Goal: Transaction & Acquisition: Book appointment/travel/reservation

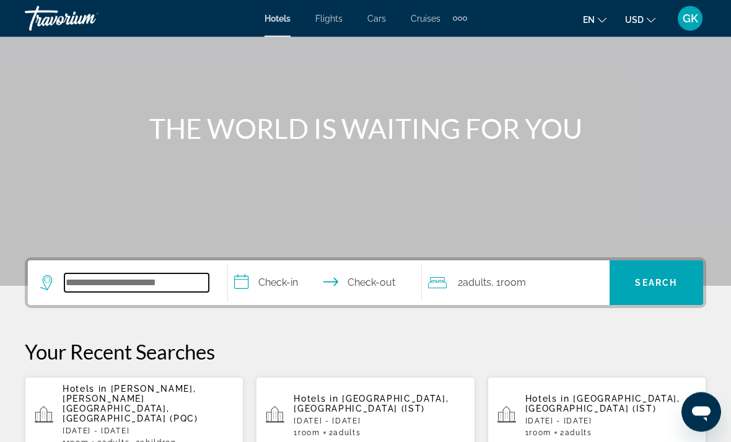
click at [127, 279] on input "Search hotel destination" at bounding box center [136, 283] width 144 height 19
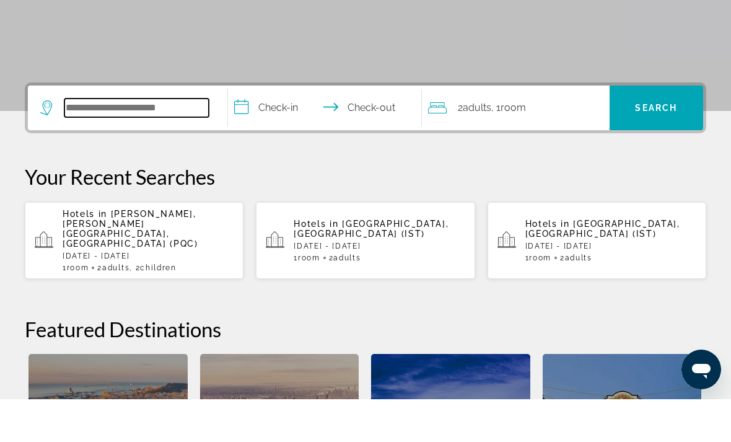
scroll to position [260, 0]
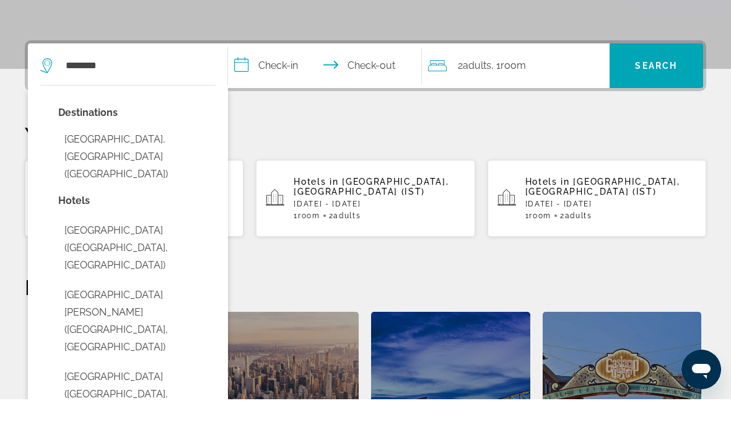
click at [151, 170] on button "Nha Trang, Vietnam (NHA)" at bounding box center [136, 199] width 157 height 58
type input "**********"
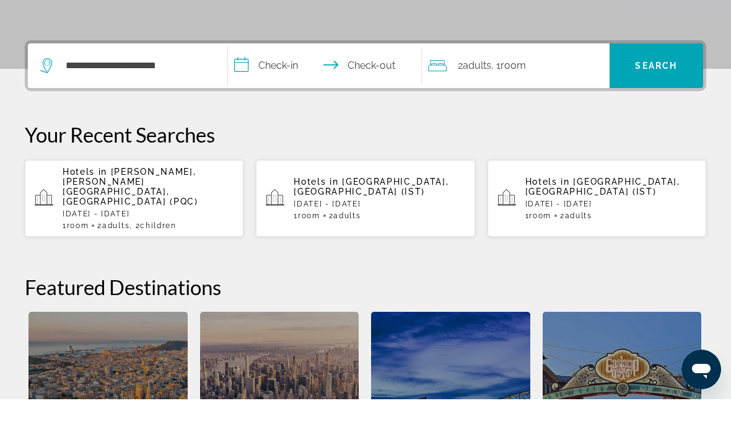
click at [242, 86] on input "**********" at bounding box center [327, 110] width 199 height 48
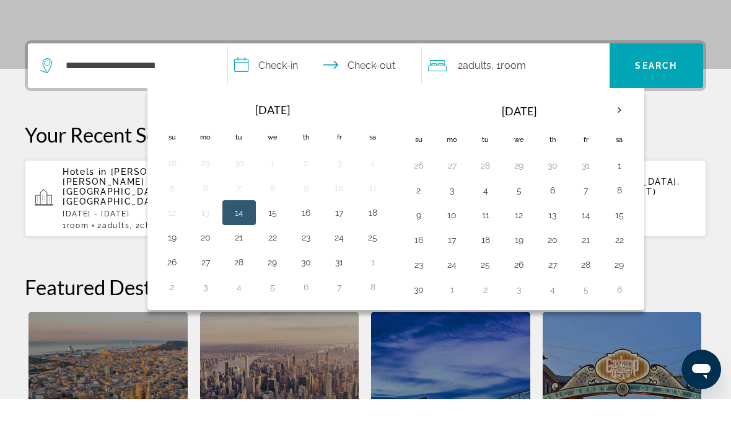
scroll to position [303, 0]
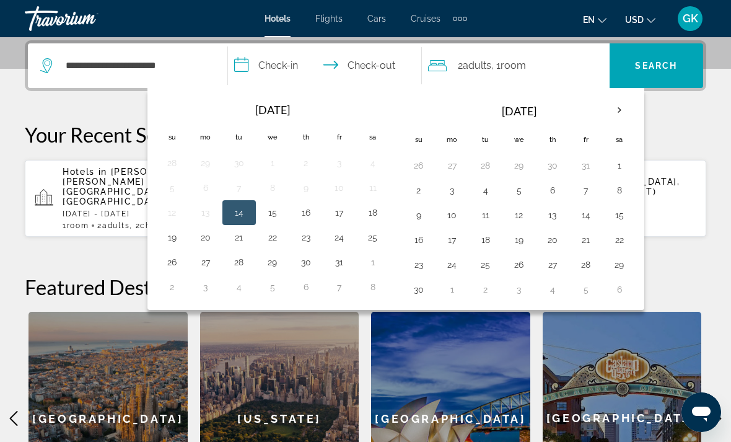
click at [208, 245] on button "20" at bounding box center [206, 237] width 20 height 17
click at [379, 244] on button "25" at bounding box center [373, 237] width 20 height 17
type input "**********"
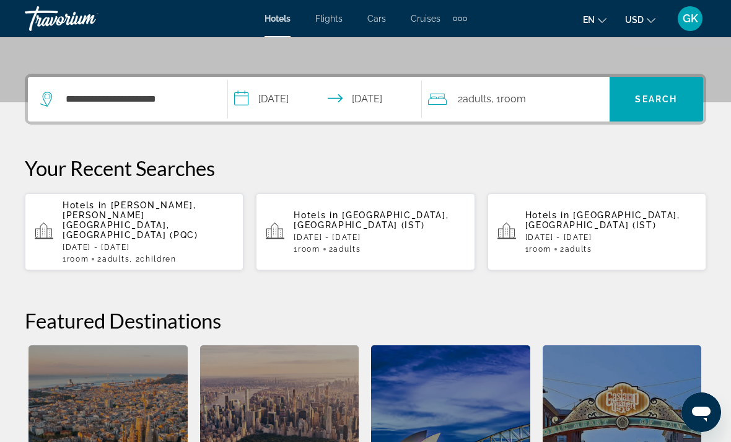
scroll to position [269, 0]
click at [662, 102] on span "Search" at bounding box center [656, 100] width 42 height 10
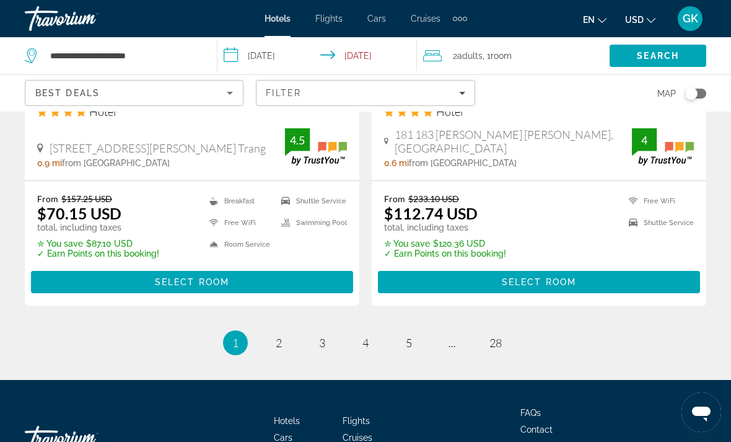
scroll to position [2608, 0]
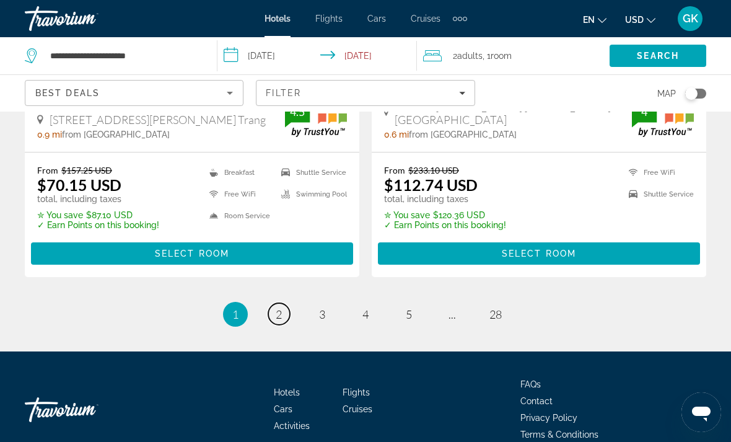
click at [270, 303] on link "page 2" at bounding box center [279, 314] width 22 height 22
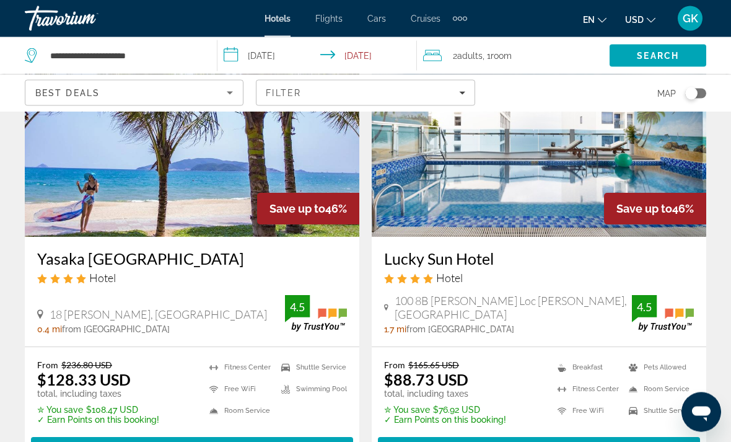
scroll to position [1046, 0]
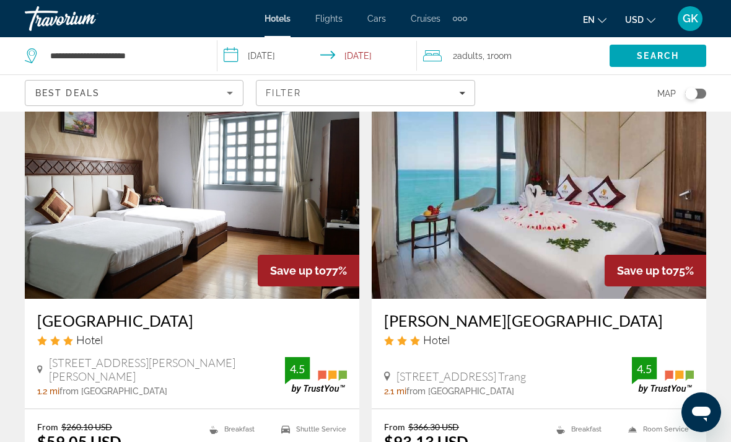
scroll to position [7, 0]
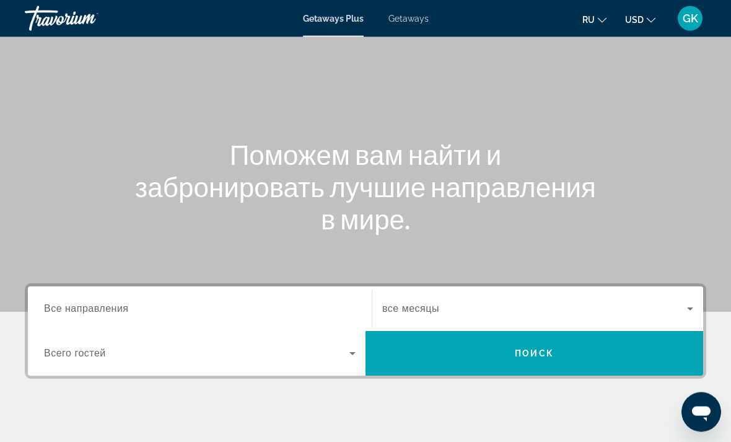
click at [131, 297] on div "Search widget" at bounding box center [200, 309] width 312 height 35
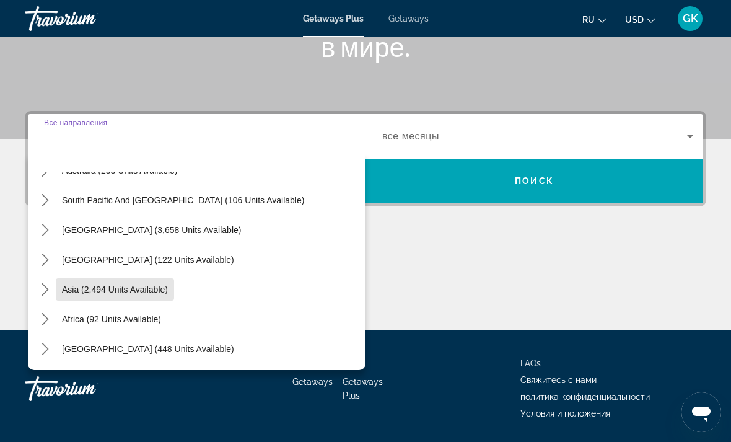
scroll to position [201, 0]
click at [133, 286] on span "Asia (2,494 units available)" at bounding box center [115, 289] width 106 height 10
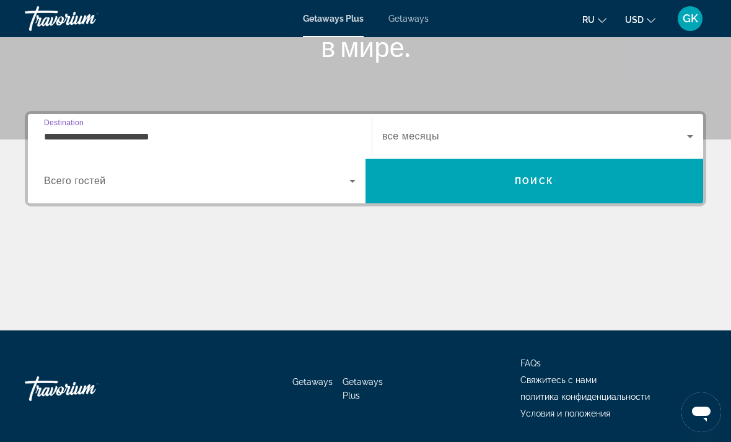
click at [163, 130] on input "**********" at bounding box center [200, 136] width 312 height 15
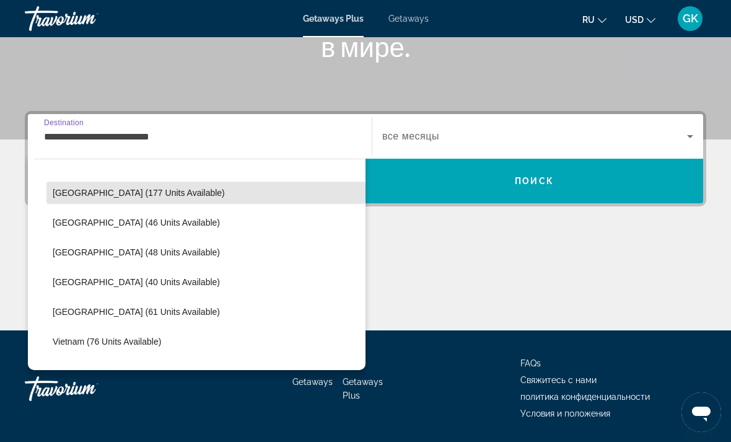
scroll to position [449, 0]
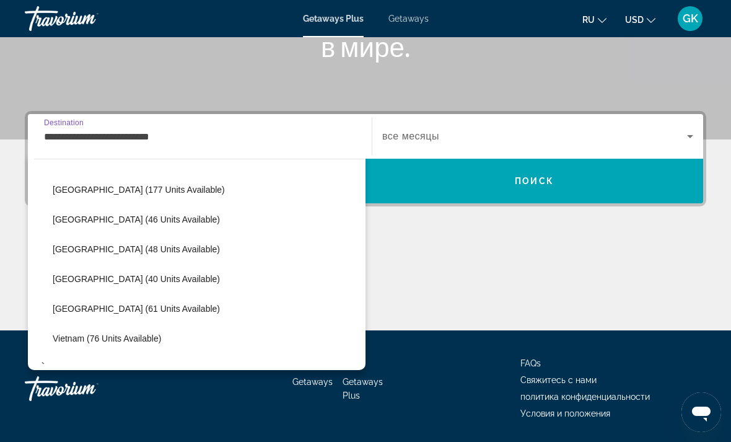
click at [154, 343] on span "Vietnam (76 units available)" at bounding box center [107, 338] width 108 height 10
type input "**********"
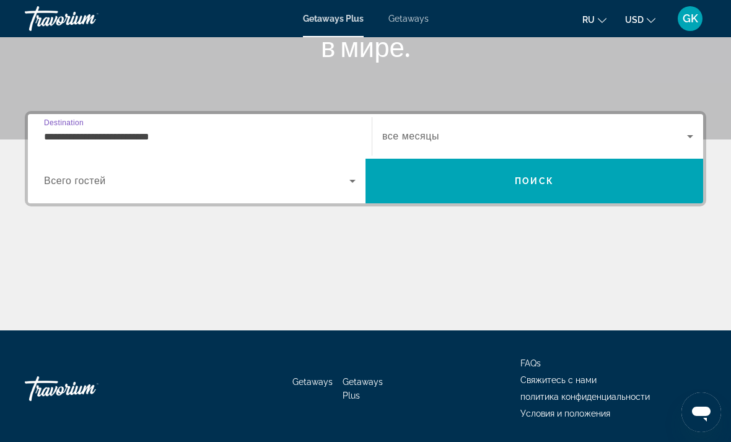
click at [623, 185] on span "Search" at bounding box center [535, 181] width 338 height 30
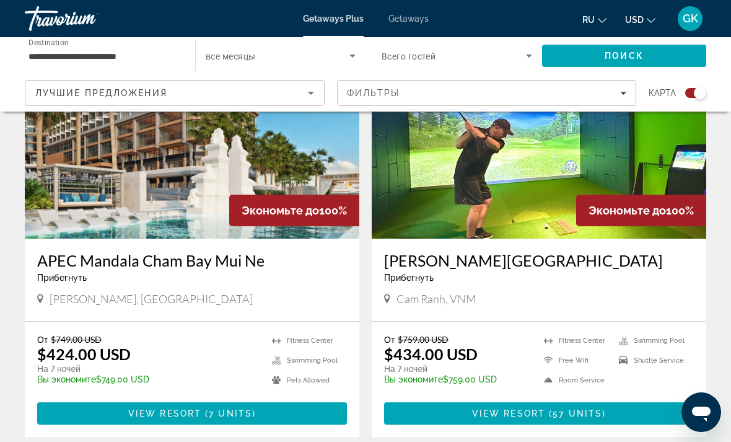
scroll to position [498, 0]
click at [191, 156] on img "Main content" at bounding box center [192, 140] width 335 height 198
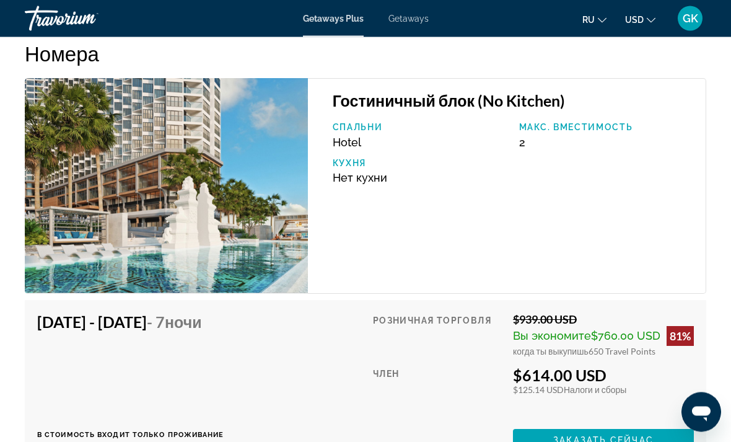
scroll to position [2300, 0]
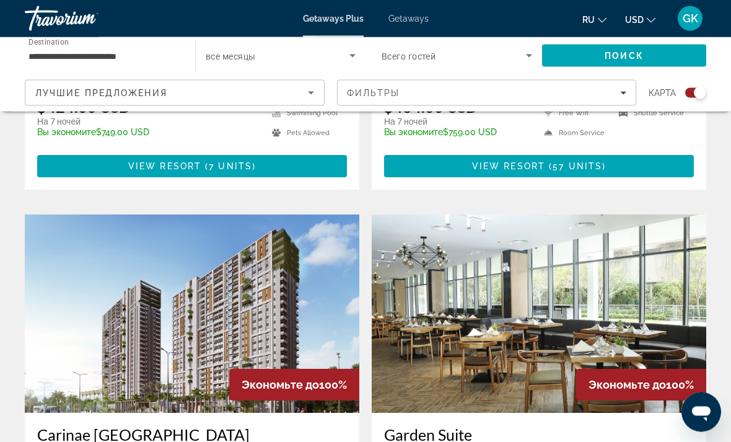
scroll to position [747, 0]
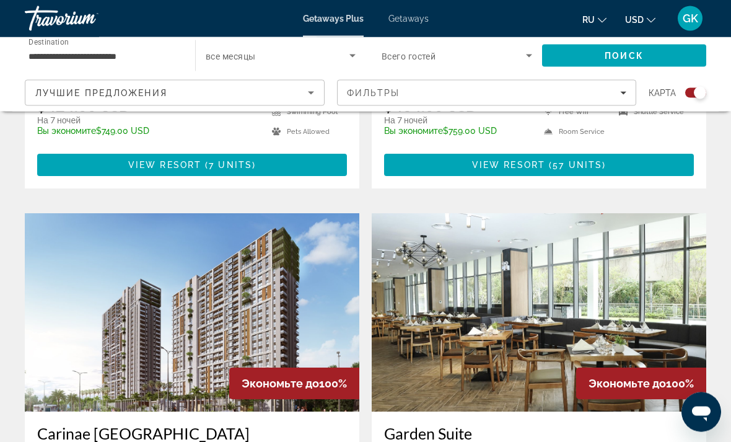
click at [178, 319] on img "Main content" at bounding box center [192, 313] width 335 height 198
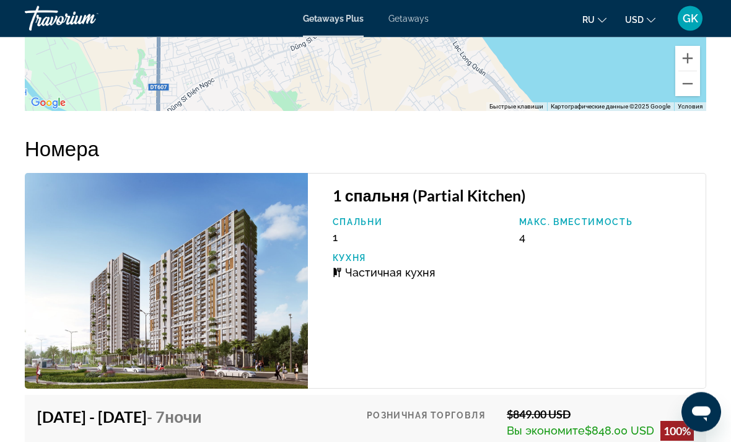
scroll to position [1932, 0]
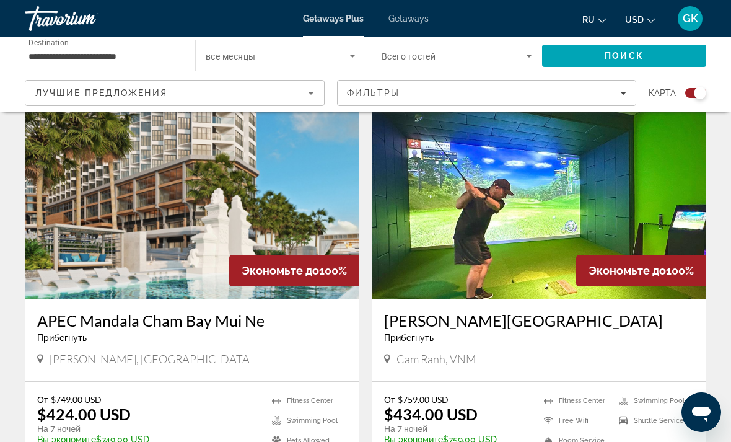
scroll to position [353, 0]
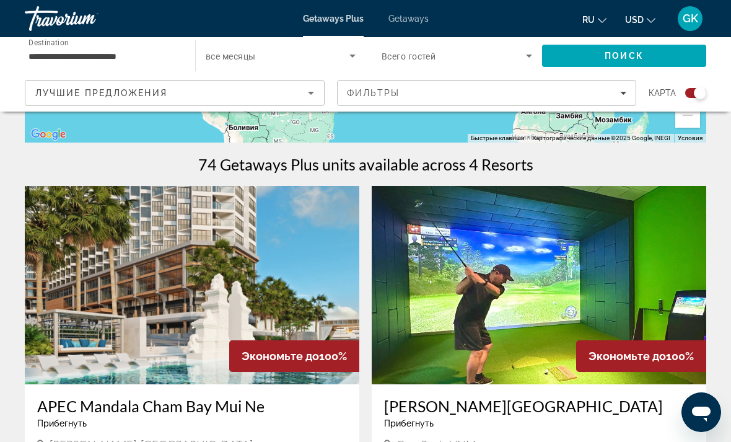
click at [510, 262] on img "Main content" at bounding box center [539, 285] width 335 height 198
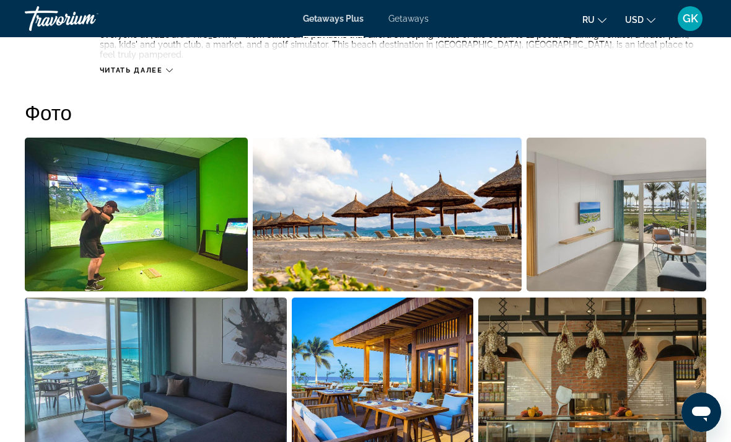
scroll to position [773, 0]
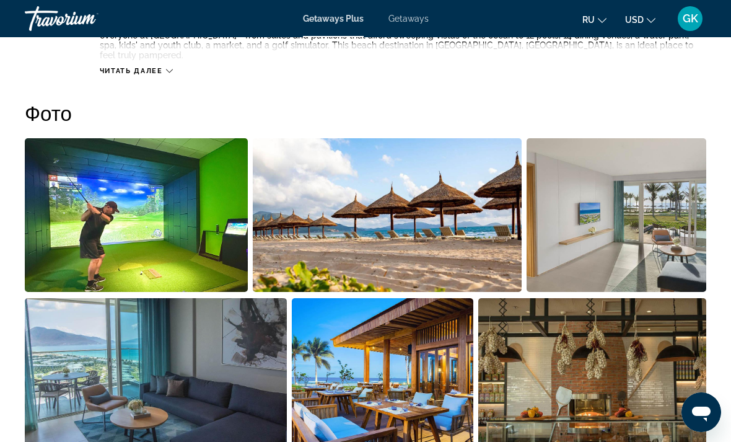
click at [79, 354] on img "Open full-screen image slider" at bounding box center [156, 375] width 262 height 154
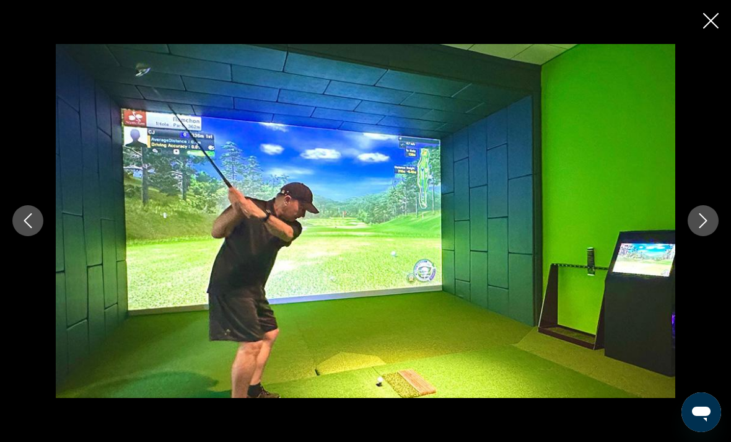
click at [26, 229] on icon "Previous image" at bounding box center [28, 221] width 8 height 15
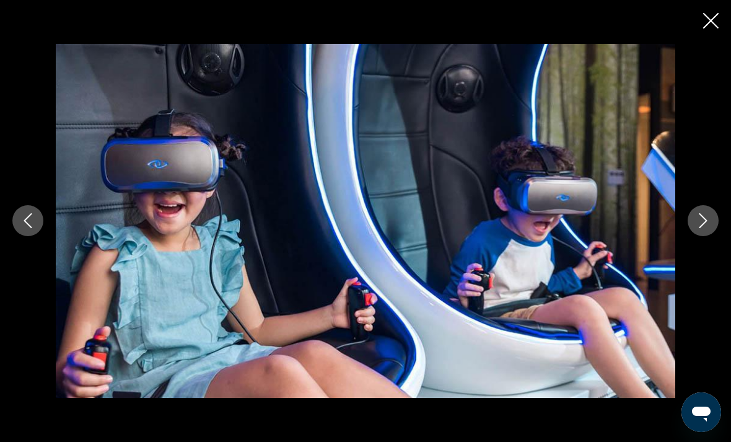
click at [25, 228] on icon "Previous image" at bounding box center [27, 220] width 15 height 15
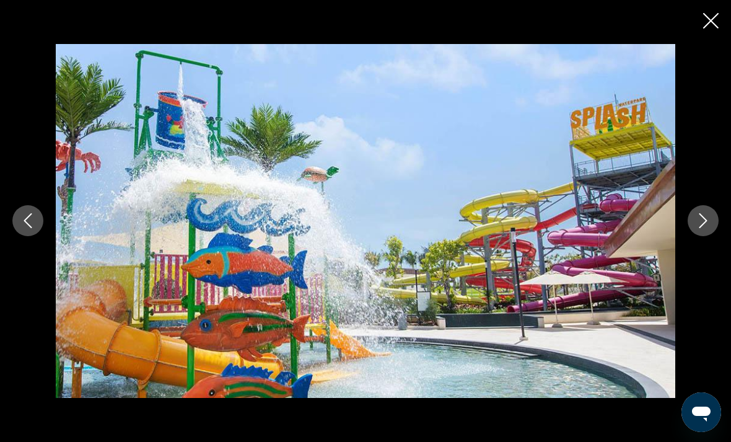
click at [19, 235] on button "Previous image" at bounding box center [27, 220] width 31 height 31
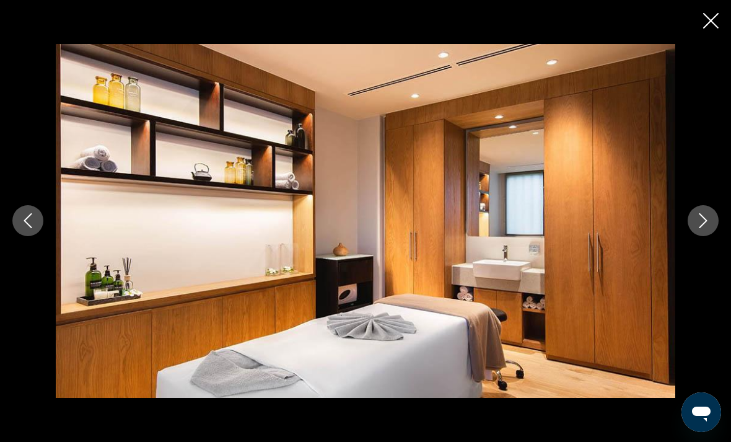
click at [14, 236] on button "Previous image" at bounding box center [27, 220] width 31 height 31
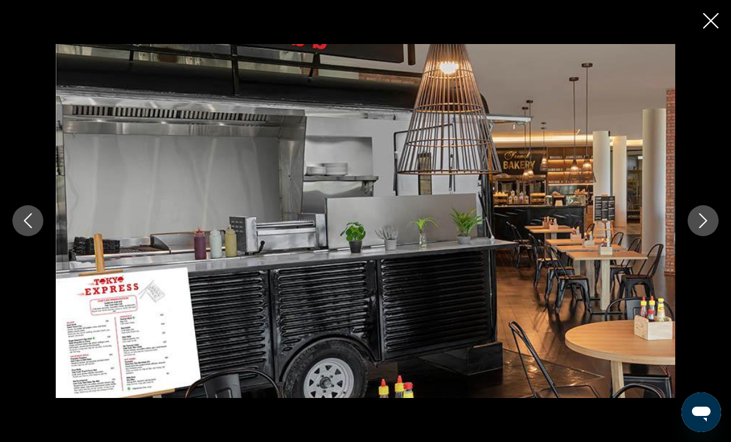
click at [706, 26] on icon "Close slideshow" at bounding box center [710, 20] width 15 height 15
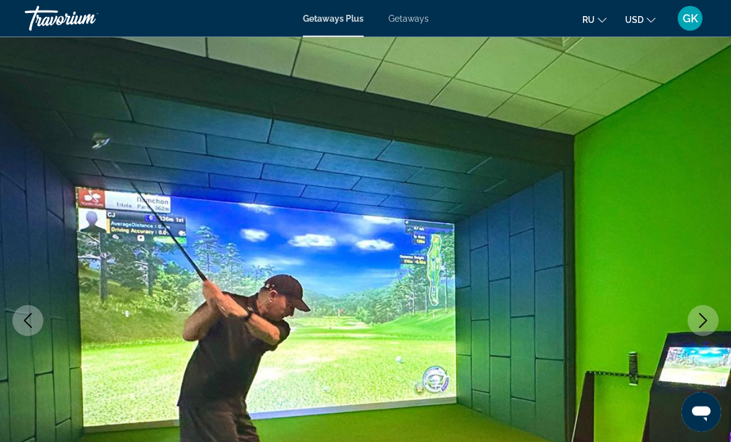
scroll to position [0, 0]
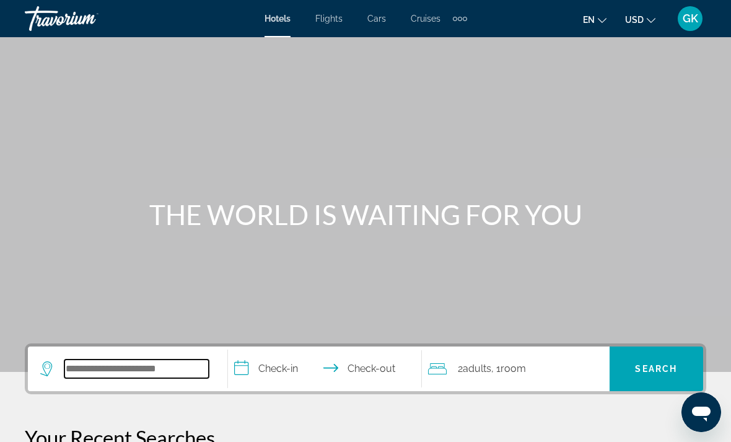
click at [147, 367] on input "Search hotel destination" at bounding box center [136, 368] width 144 height 19
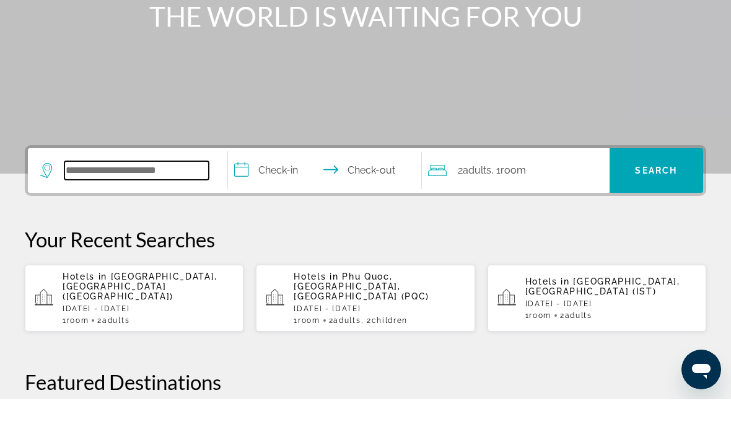
scroll to position [158, 0]
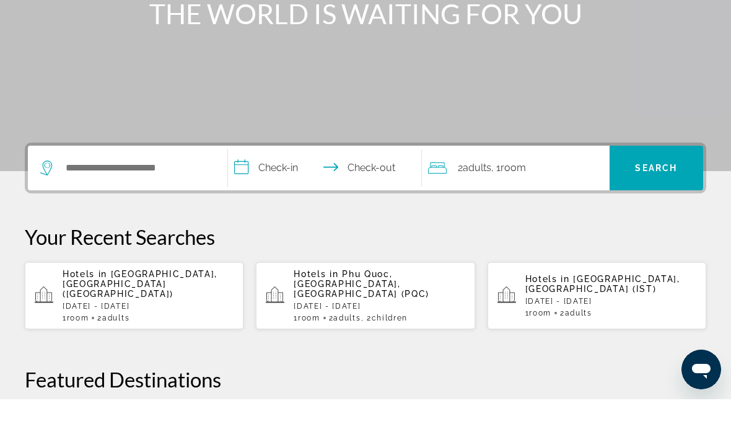
click at [362, 312] on div "Hotels in Phu Quoc, Phu Quoc Island, Vietnam (PQC) Sun, 28 Dec - Sun, 04 Jan 1 …" at bounding box center [379, 338] width 171 height 53
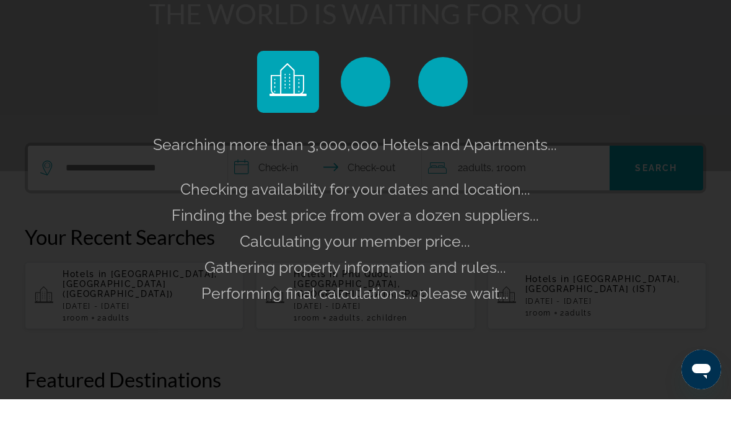
scroll to position [201, 0]
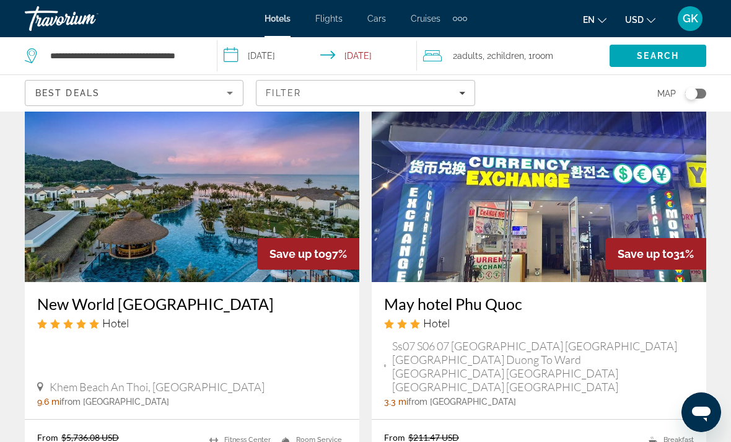
scroll to position [112, 0]
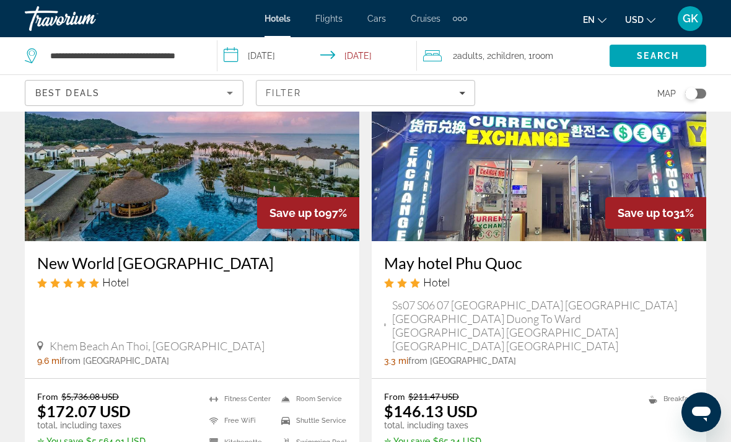
click at [106, 175] on img "Main content" at bounding box center [192, 142] width 335 height 198
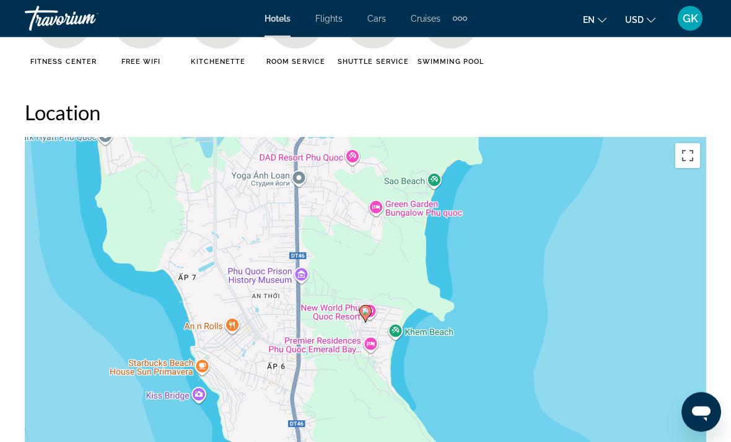
scroll to position [1286, 0]
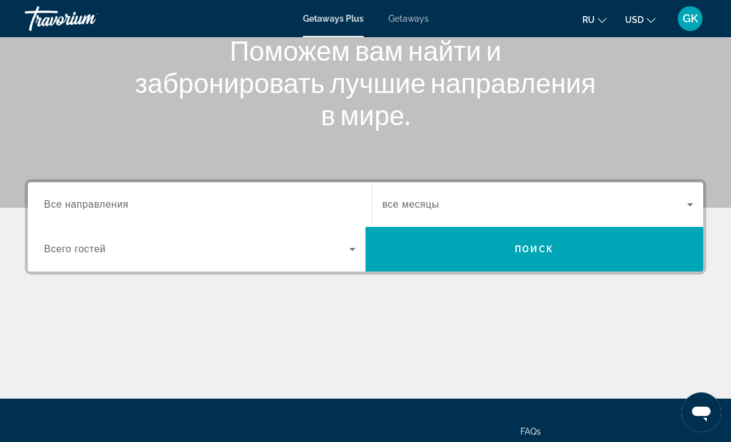
click at [79, 209] on span "Все направления" at bounding box center [86, 204] width 85 height 11
click at [79, 209] on input "Destination Все направления" at bounding box center [200, 205] width 312 height 15
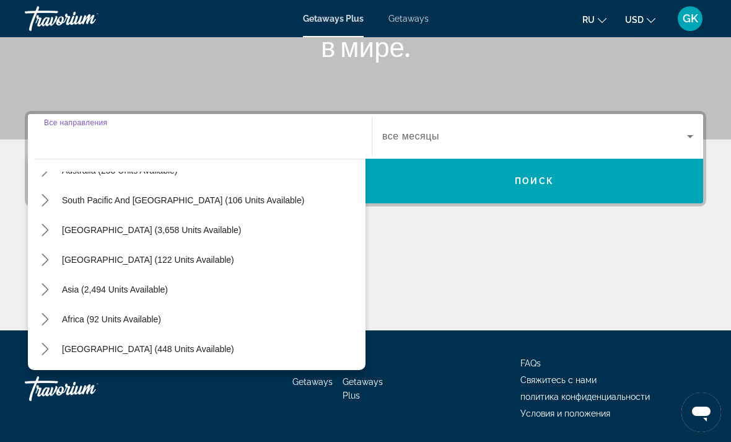
scroll to position [201, 0]
click at [64, 292] on span "Asia (2,494 units available)" at bounding box center [115, 289] width 106 height 10
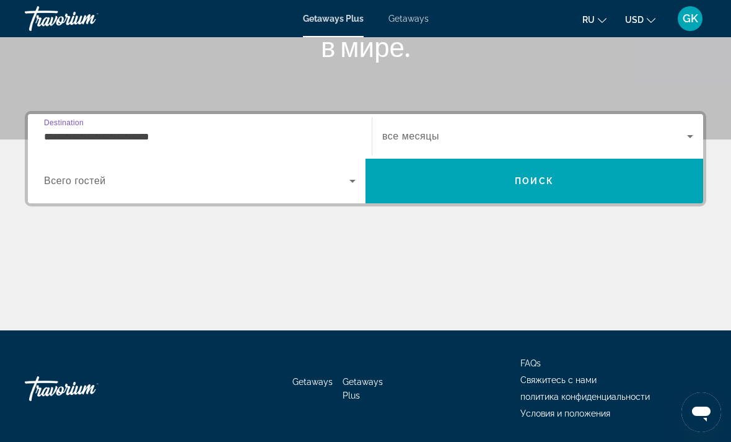
click at [63, 135] on input "**********" at bounding box center [200, 136] width 312 height 15
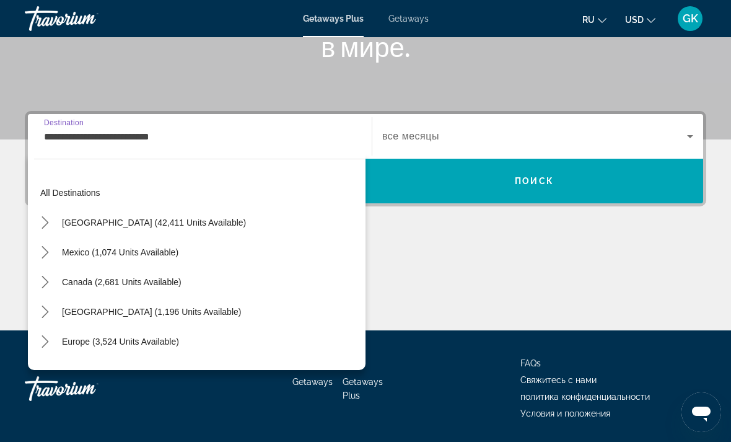
scroll to position [222, 0]
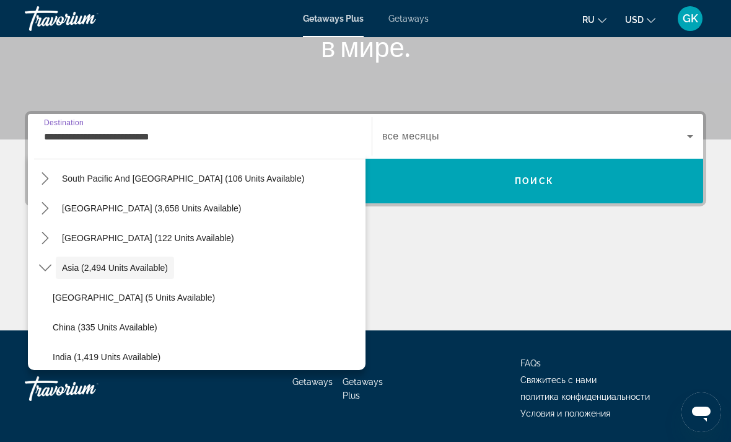
click at [68, 266] on span "Asia (2,494 units available)" at bounding box center [115, 268] width 106 height 10
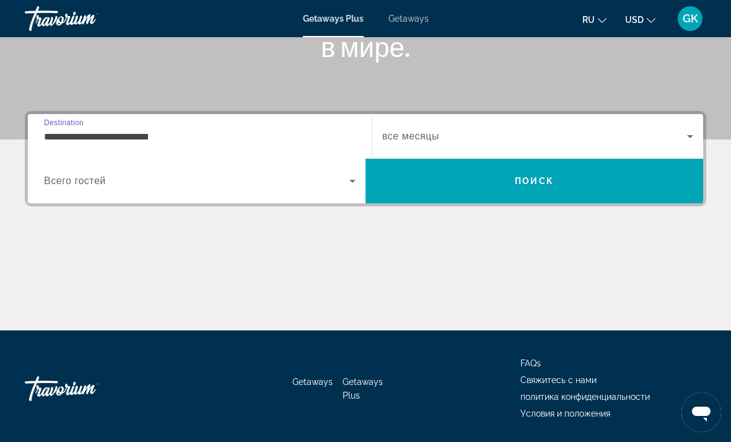
click at [73, 129] on input "**********" at bounding box center [200, 136] width 312 height 15
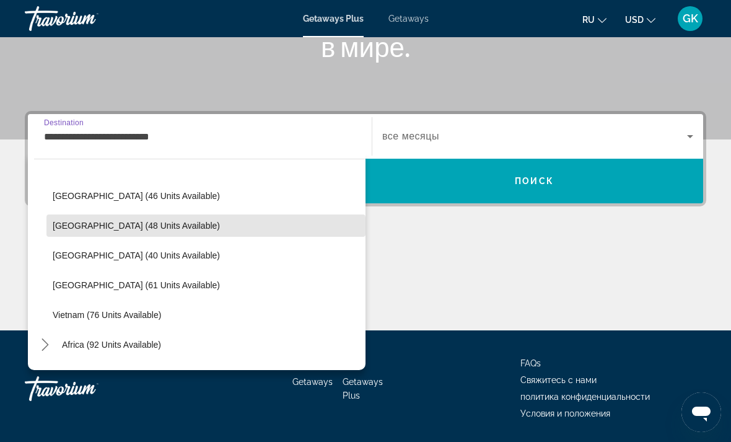
scroll to position [471, 0]
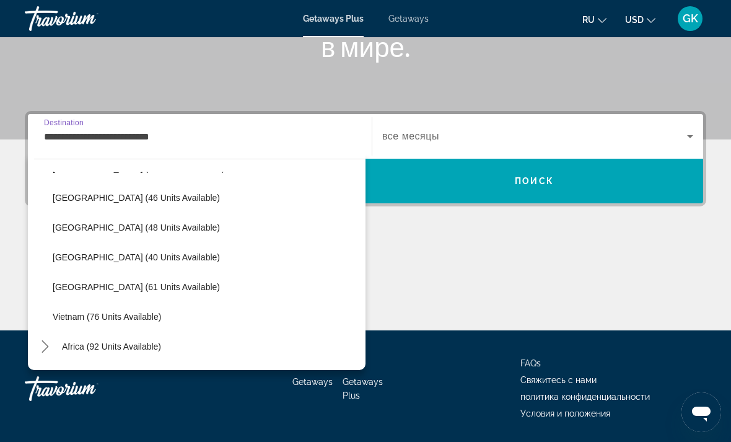
click at [74, 322] on span "Select destination: Vietnam (76 units available)" at bounding box center [205, 317] width 319 height 30
type input "**********"
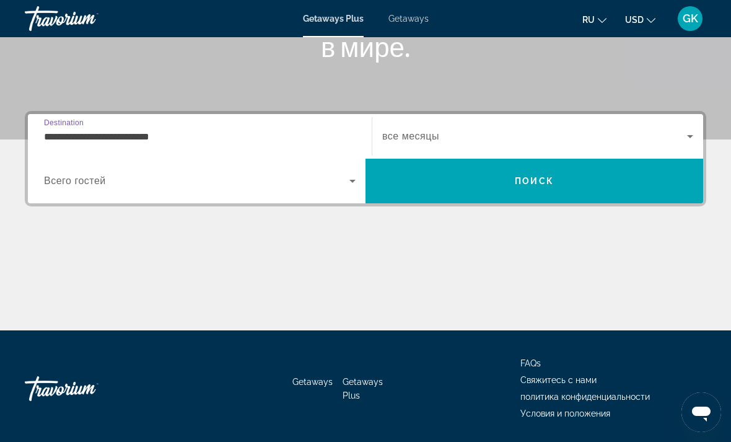
click at [464, 177] on span "Search" at bounding box center [535, 181] width 338 height 30
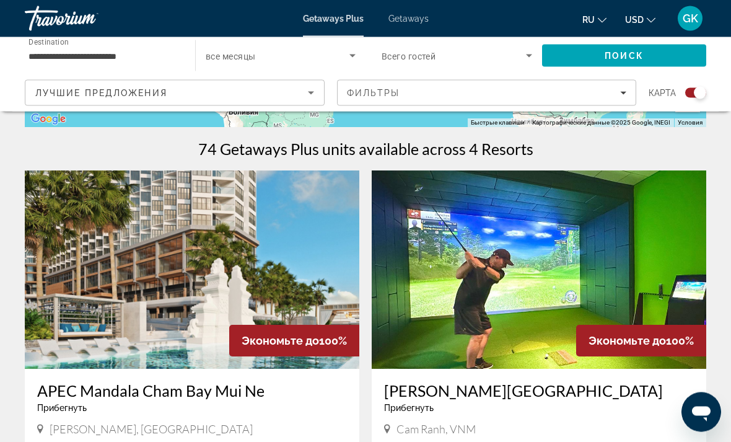
scroll to position [369, 0]
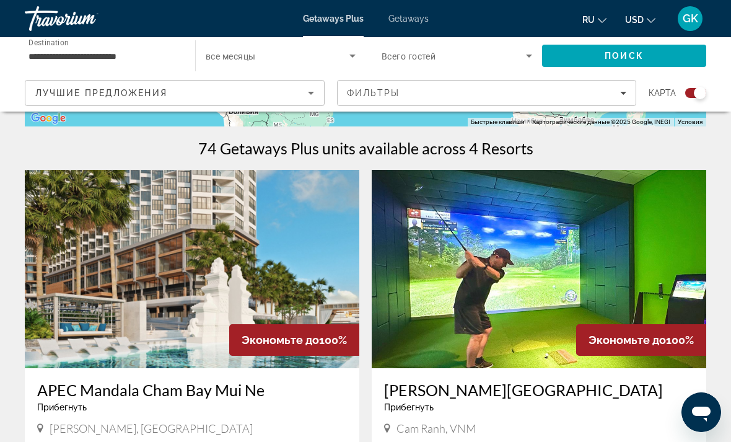
click at [428, 284] on img "Main content" at bounding box center [539, 269] width 335 height 198
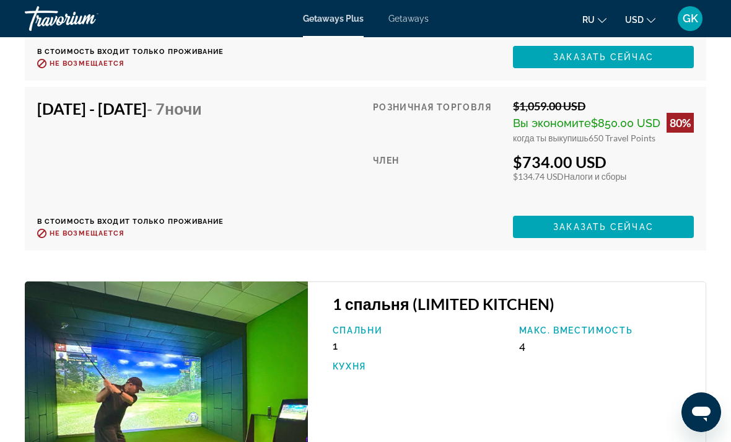
scroll to position [2931, 0]
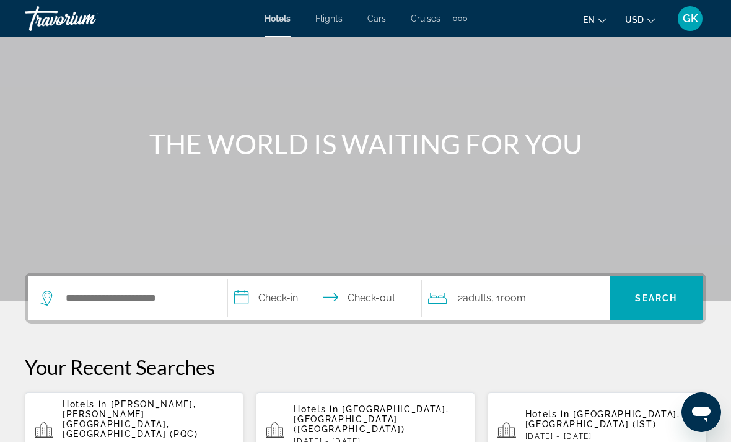
scroll to position [68, 0]
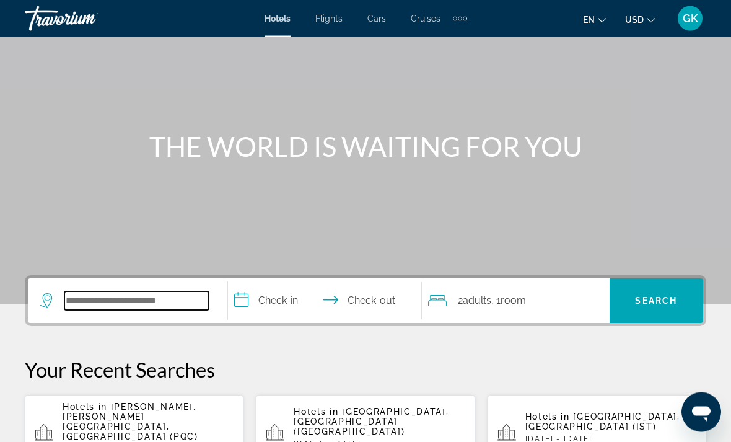
click at [101, 300] on input "Search hotel destination" at bounding box center [136, 301] width 144 height 19
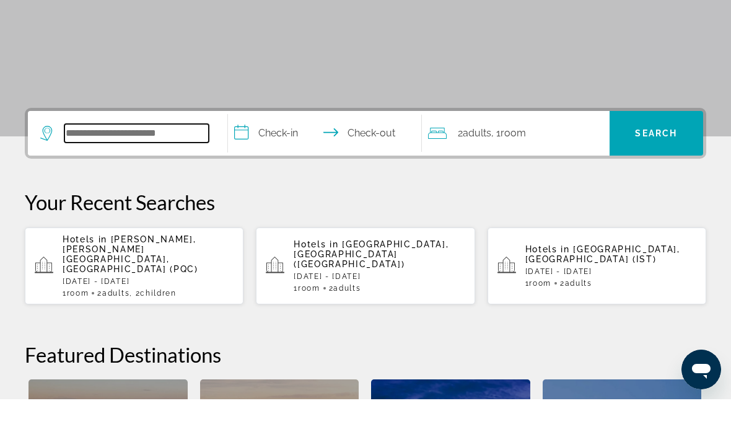
scroll to position [260, 0]
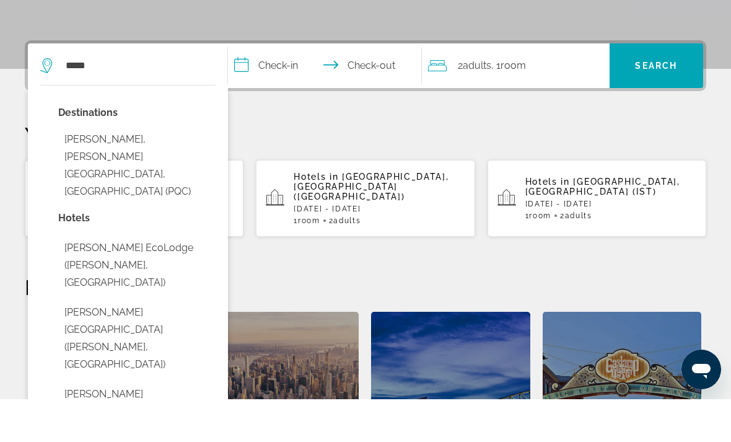
click at [166, 170] on button "[PERSON_NAME], [PERSON_NAME][GEOGRAPHIC_DATA], [GEOGRAPHIC_DATA] (PQC)" at bounding box center [136, 208] width 157 height 76
type input "**********"
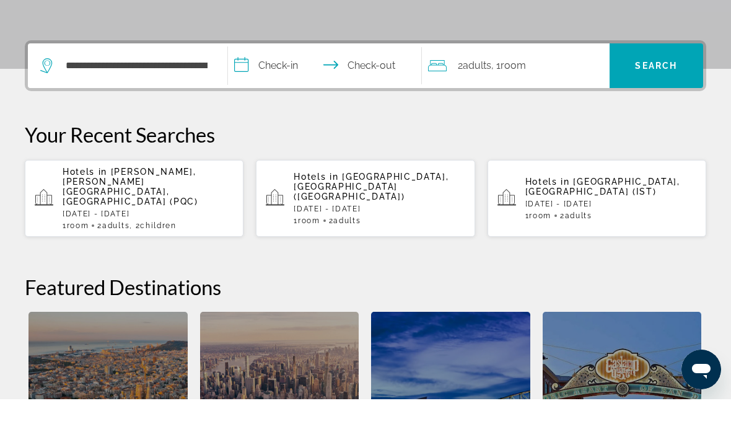
click at [245, 86] on input "**********" at bounding box center [327, 110] width 199 height 48
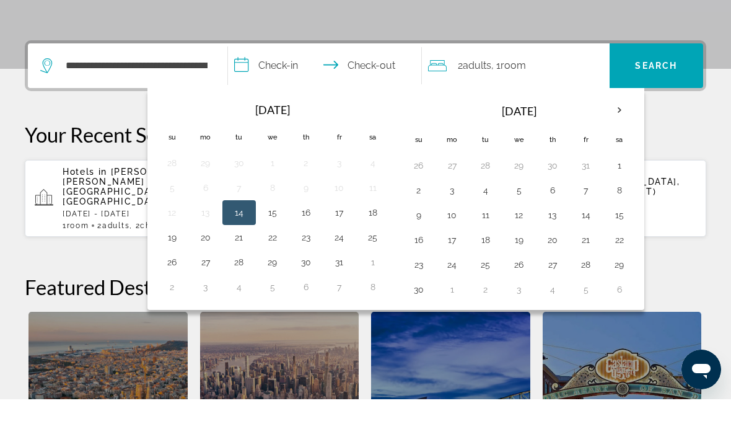
scroll to position [303, 0]
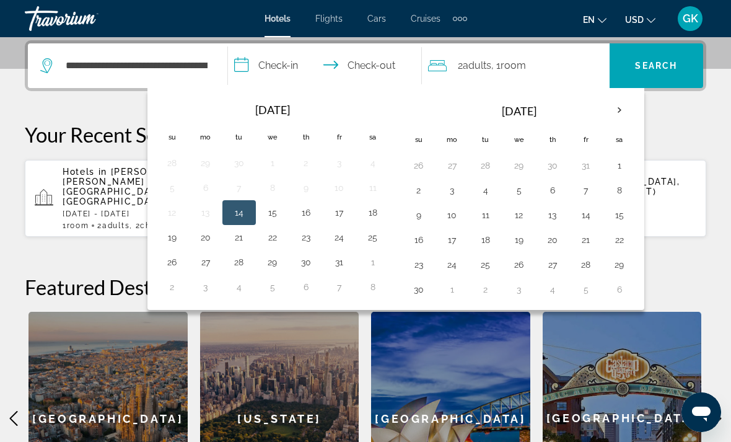
click at [375, 236] on button "25" at bounding box center [373, 237] width 20 height 17
click at [309, 266] on button "30" at bounding box center [306, 261] width 20 height 17
type input "**********"
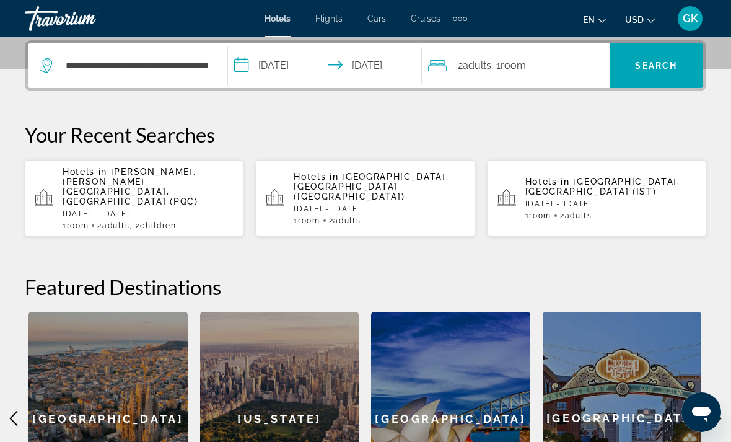
click at [534, 64] on div "2 Adult Adults , 1 Room rooms" at bounding box center [519, 65] width 182 height 17
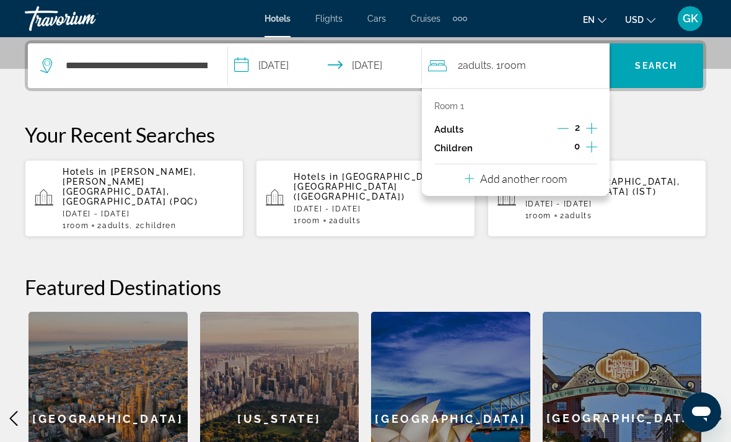
click at [595, 146] on icon "Increment children" at bounding box center [591, 146] width 11 height 15
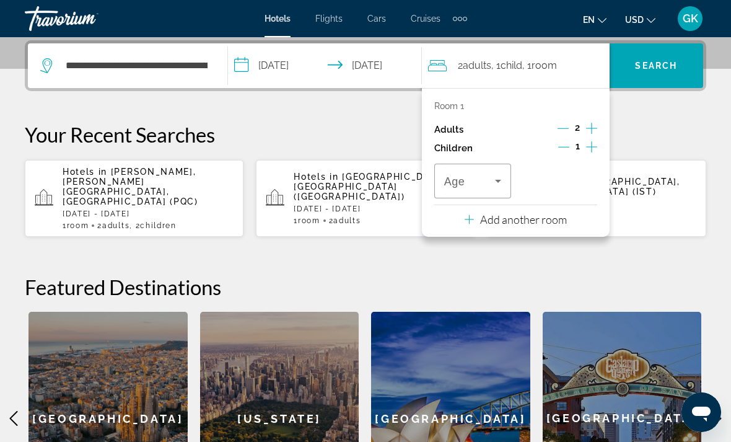
click at [595, 146] on icon "Increment children" at bounding box center [591, 146] width 11 height 15
click at [492, 185] on icon "Travelers: 2 adults, 2 children" at bounding box center [498, 180] width 15 height 15
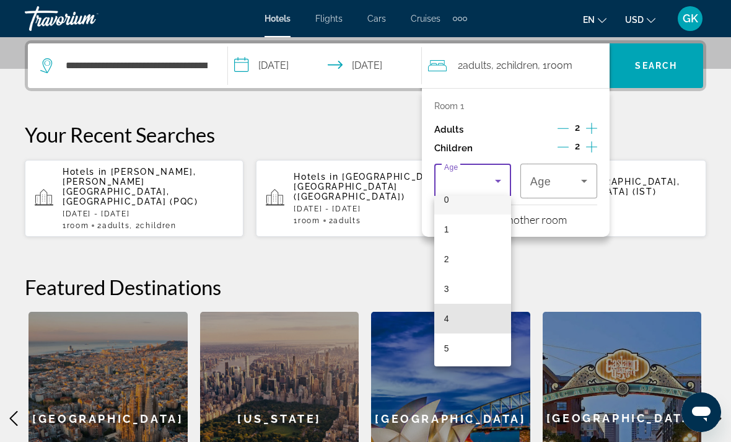
scroll to position [11, 0]
click at [471, 325] on mat-option "4" at bounding box center [472, 324] width 77 height 30
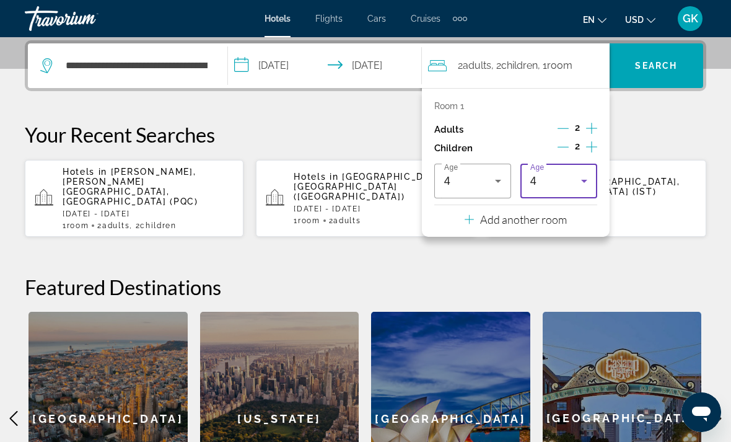
click at [556, 179] on div "4" at bounding box center [555, 180] width 51 height 15
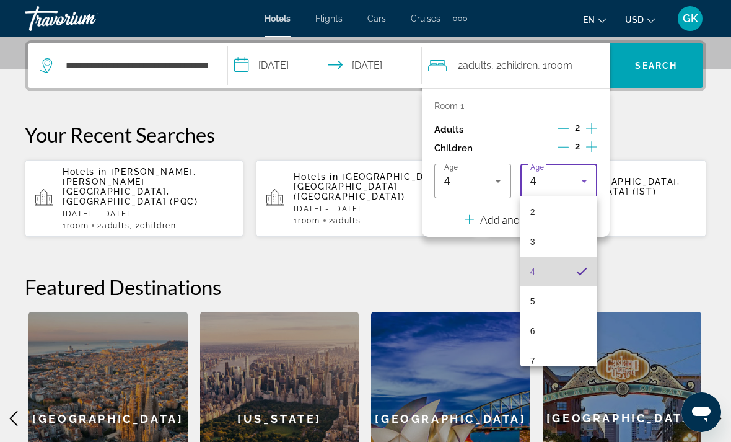
scroll to position [74, 0]
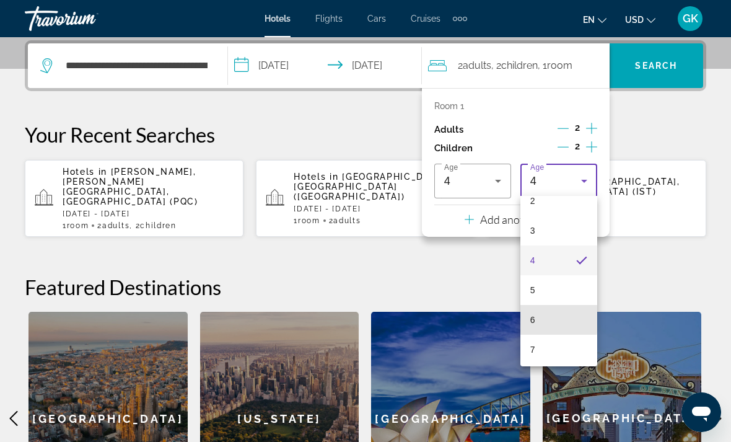
click at [544, 320] on mat-option "6" at bounding box center [558, 320] width 77 height 30
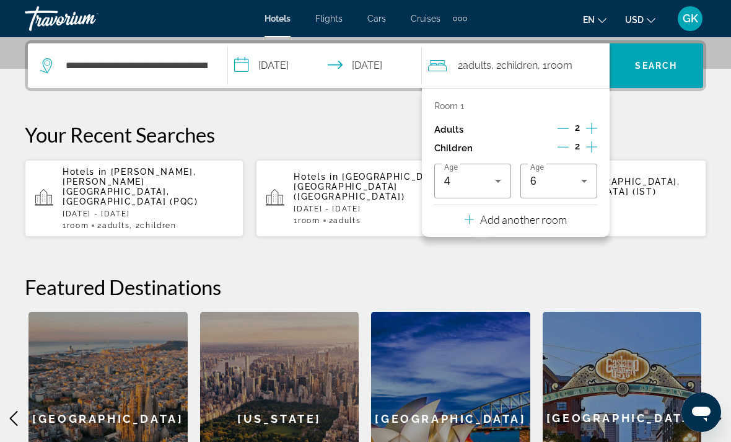
click at [666, 65] on span "Search" at bounding box center [656, 66] width 42 height 10
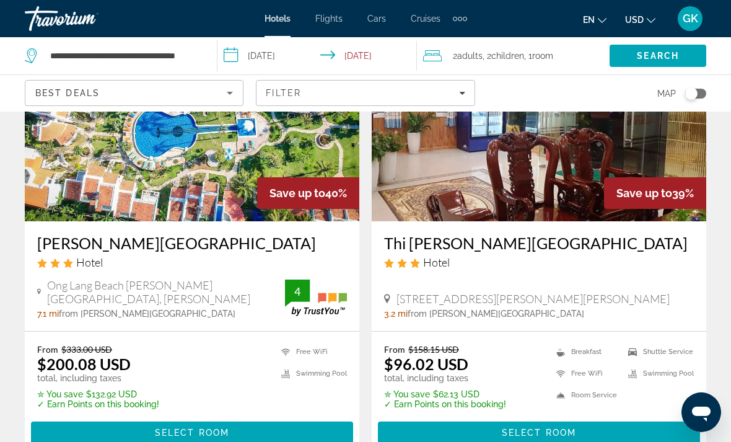
scroll to position [2519, 0]
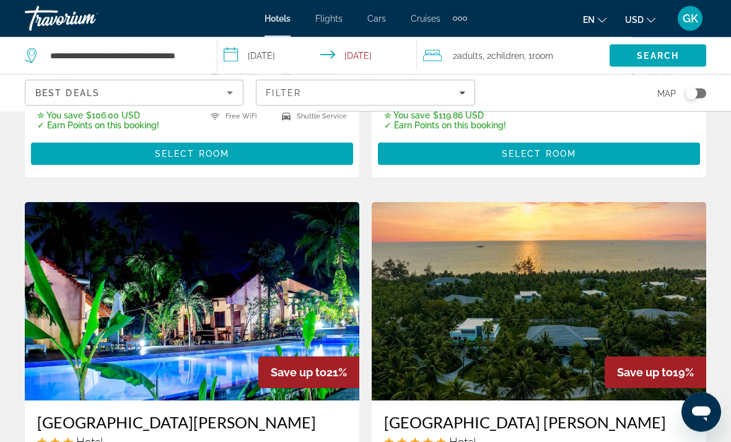
scroll to position [1854, 0]
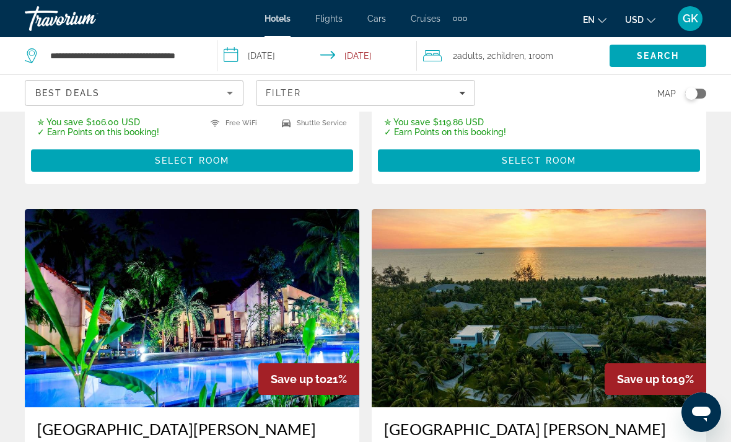
click at [237, 51] on input "**********" at bounding box center [319, 57] width 204 height 41
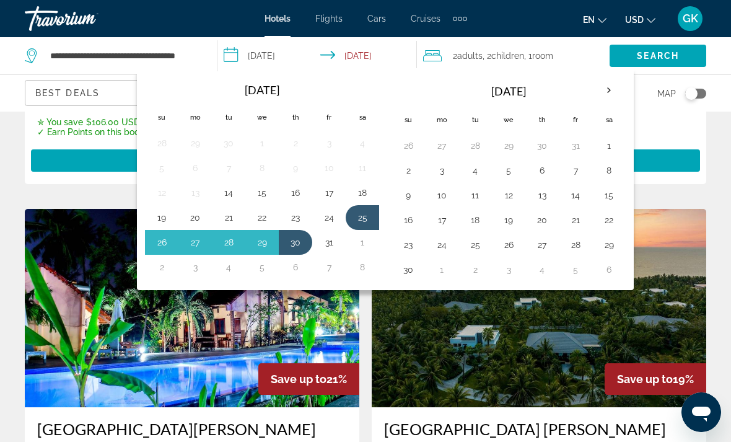
click at [410, 169] on button "2" at bounding box center [408, 170] width 20 height 17
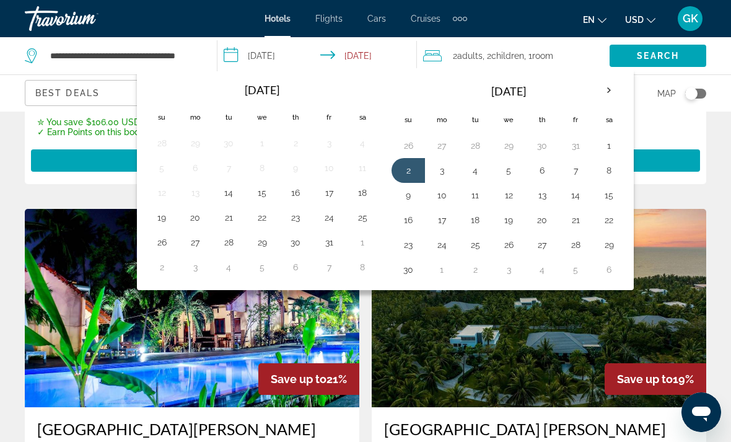
click at [582, 141] on button "31" at bounding box center [576, 145] width 20 height 17
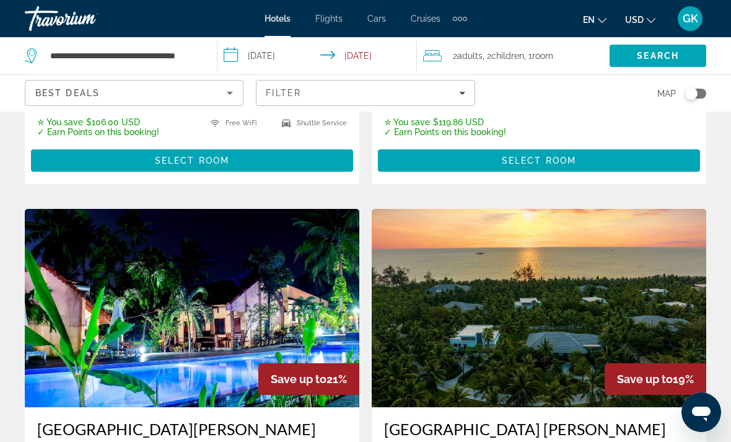
click at [275, 52] on input "**********" at bounding box center [319, 57] width 204 height 41
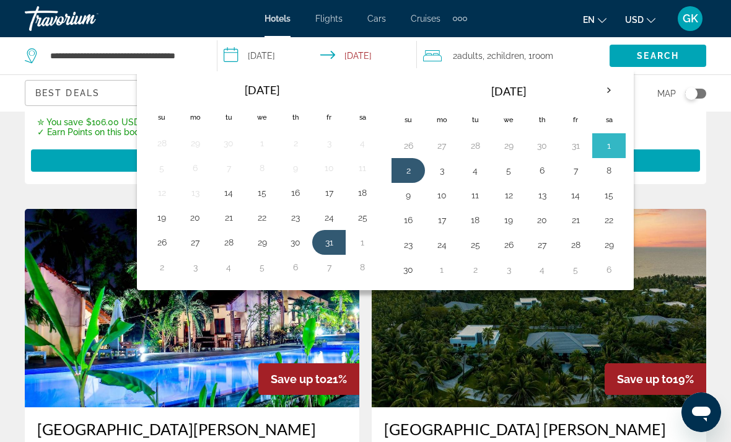
click at [570, 139] on button "31" at bounding box center [576, 145] width 20 height 17
click at [545, 172] on button "6" at bounding box center [542, 170] width 20 height 17
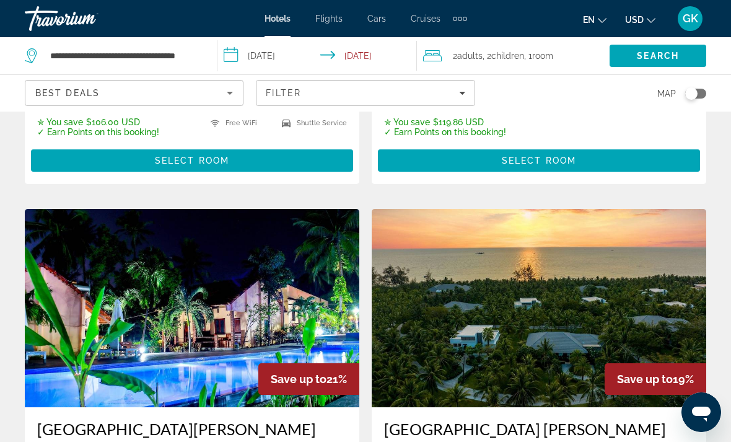
click at [679, 63] on span "Search" at bounding box center [658, 56] width 97 height 30
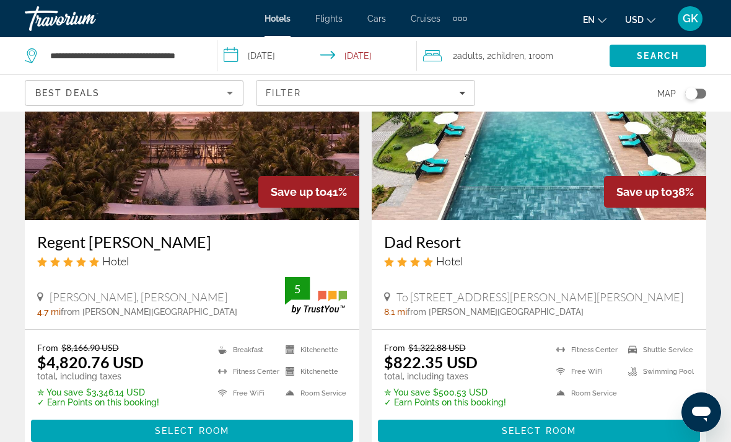
scroll to position [2497, 0]
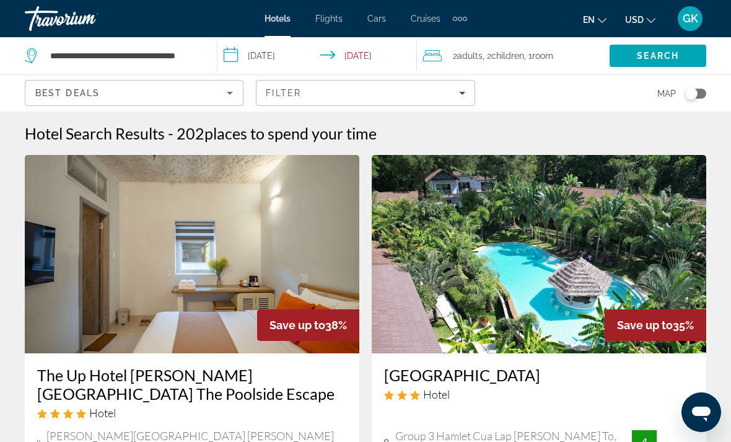
click at [240, 50] on input "**********" at bounding box center [319, 57] width 204 height 41
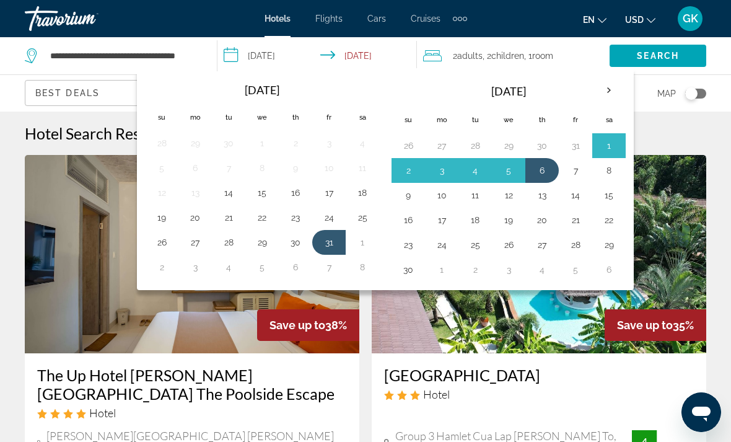
click at [618, 84] on th "Next month" at bounding box center [608, 90] width 33 height 27
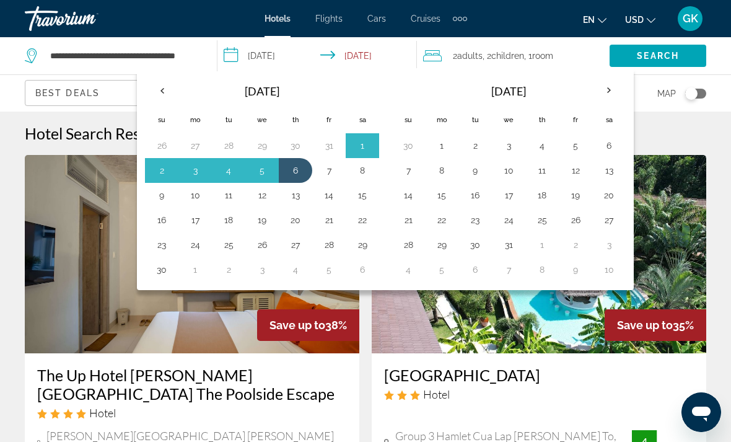
click at [409, 168] on button "7" at bounding box center [408, 170] width 20 height 17
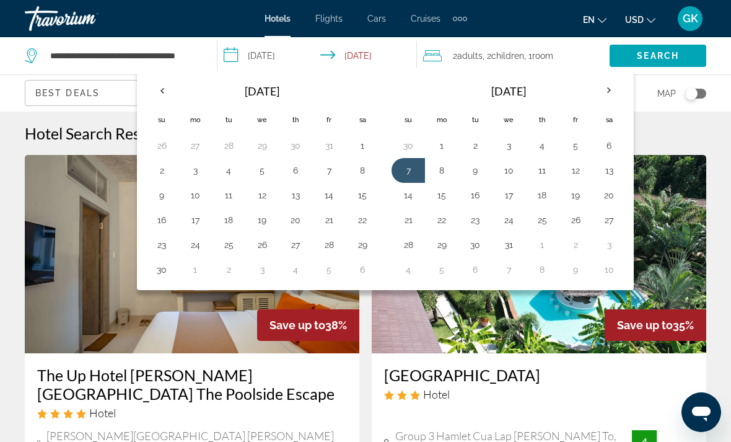
click at [583, 175] on button "12" at bounding box center [576, 170] width 20 height 17
type input "**********"
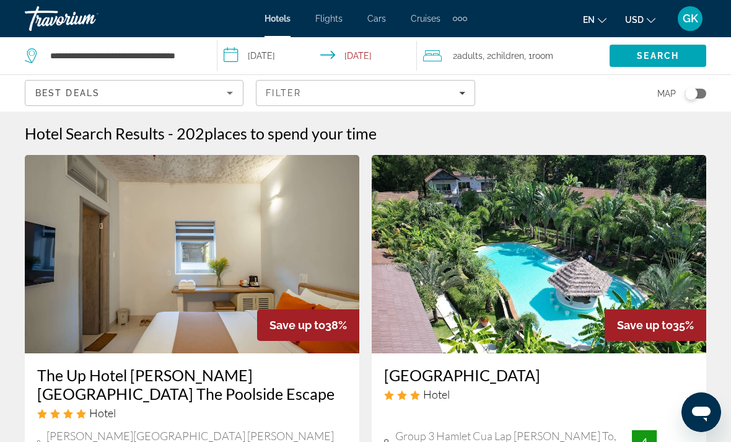
click at [672, 45] on span "Search" at bounding box center [658, 56] width 97 height 30
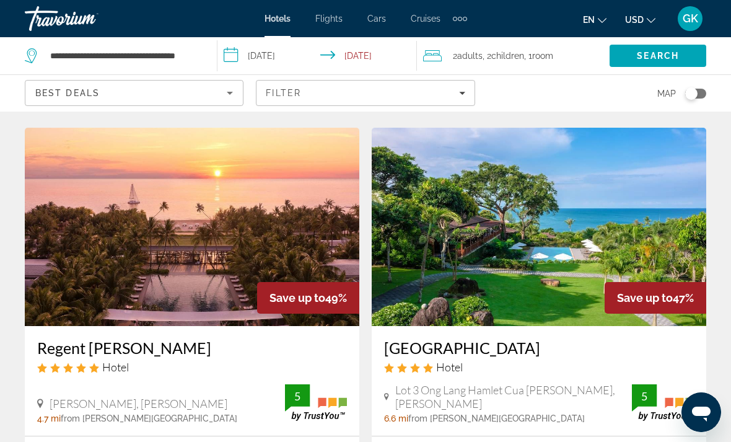
scroll to position [1422, 0]
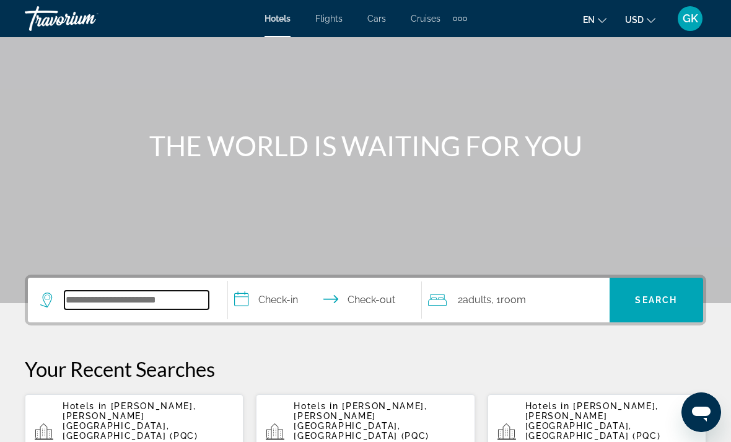
click at [148, 305] on input "Search hotel destination" at bounding box center [136, 300] width 144 height 19
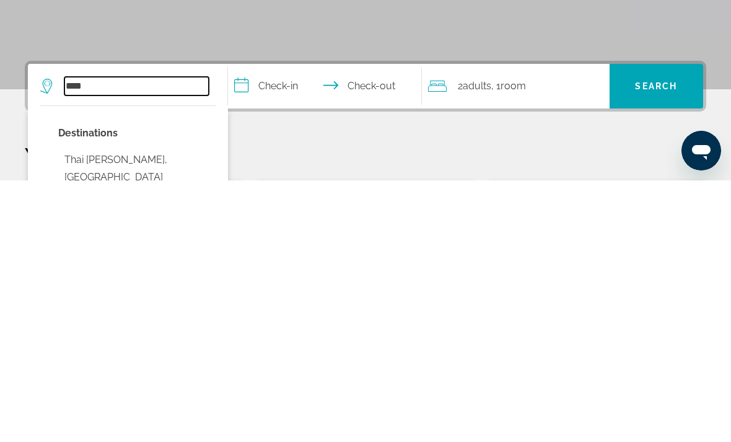
click at [156, 338] on input "****" at bounding box center [136, 347] width 144 height 19
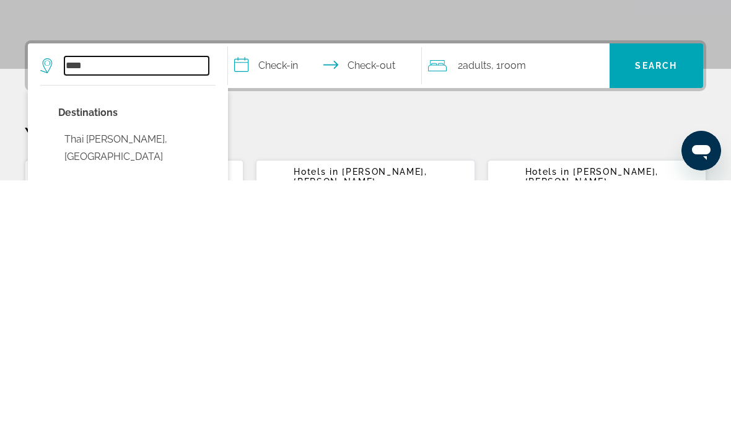
scroll to position [303, 0]
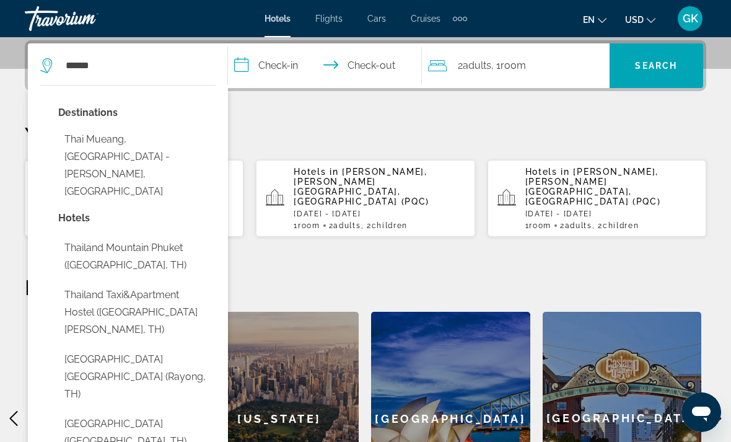
click at [143, 236] on button "Thailand Mountain Phuket ([GEOGRAPHIC_DATA], TH)" at bounding box center [136, 256] width 157 height 41
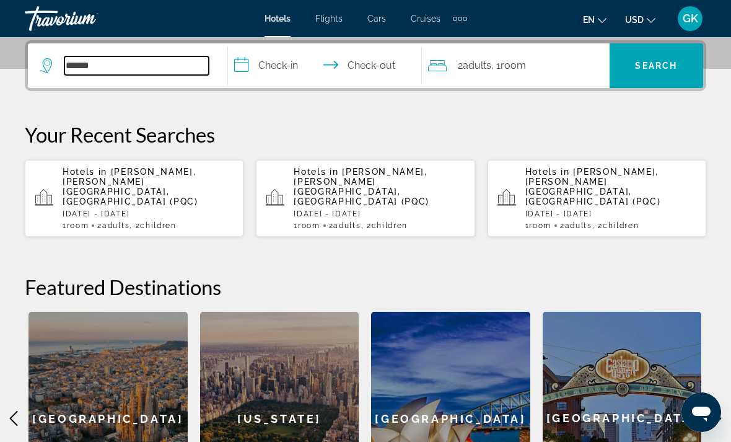
type input "**********"
click at [247, 64] on input "**********" at bounding box center [327, 67] width 199 height 48
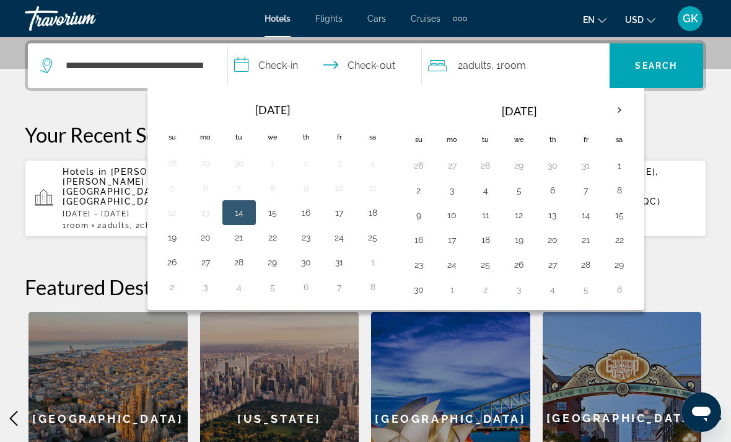
click at [445, 188] on button "3" at bounding box center [452, 190] width 20 height 17
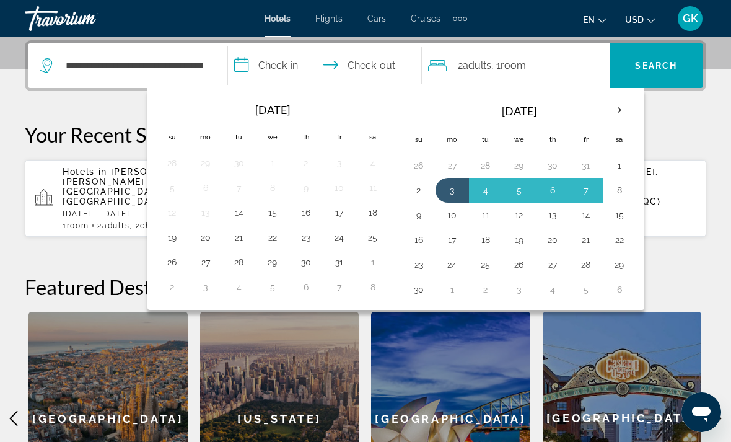
click at [623, 187] on button "8" at bounding box center [620, 190] width 20 height 17
type input "**********"
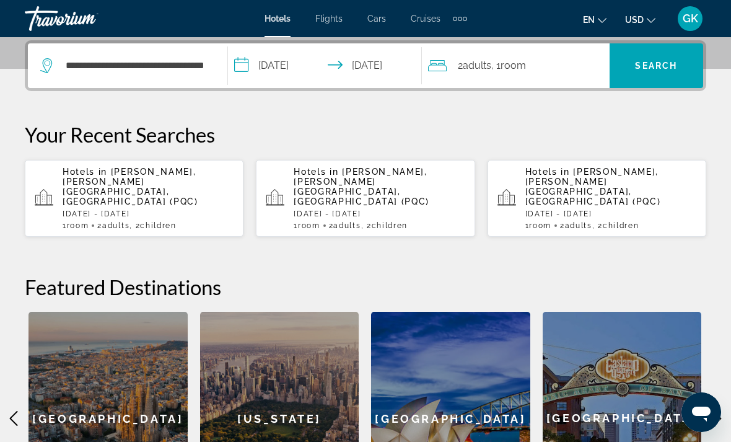
click at [552, 61] on div "2 Adult Adults , 1 Room rooms" at bounding box center [519, 65] width 182 height 17
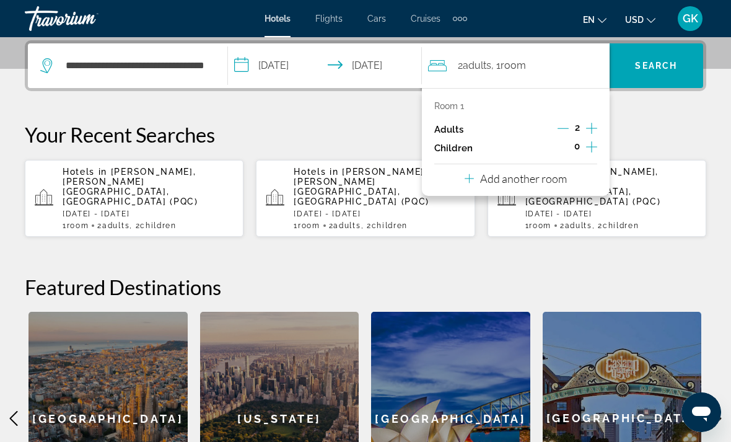
click at [596, 146] on icon "Increment children" at bounding box center [591, 146] width 11 height 15
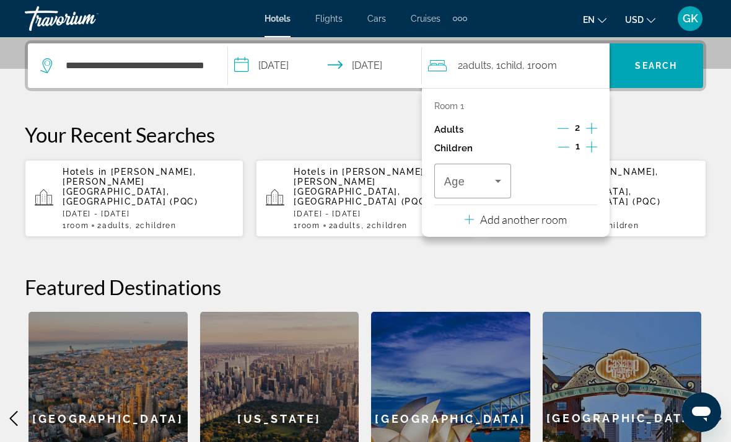
click at [591, 143] on icon "Increment children" at bounding box center [591, 146] width 11 height 15
click at [469, 182] on span "Travelers: 2 adults, 2 children" at bounding box center [469, 180] width 51 height 15
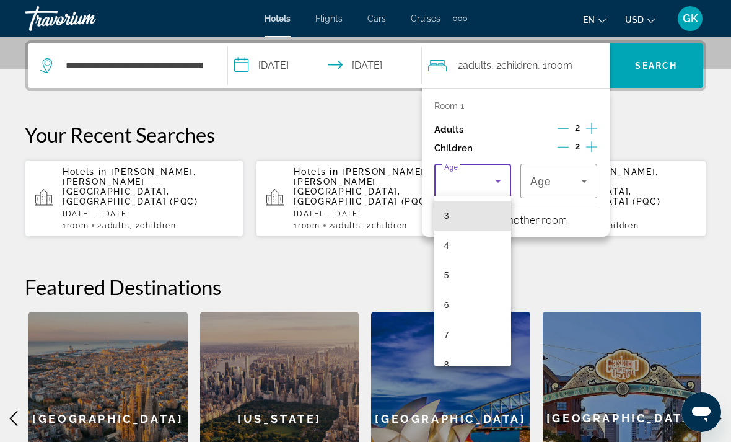
scroll to position [121, 0]
click at [463, 275] on mat-option "6" at bounding box center [472, 273] width 77 height 30
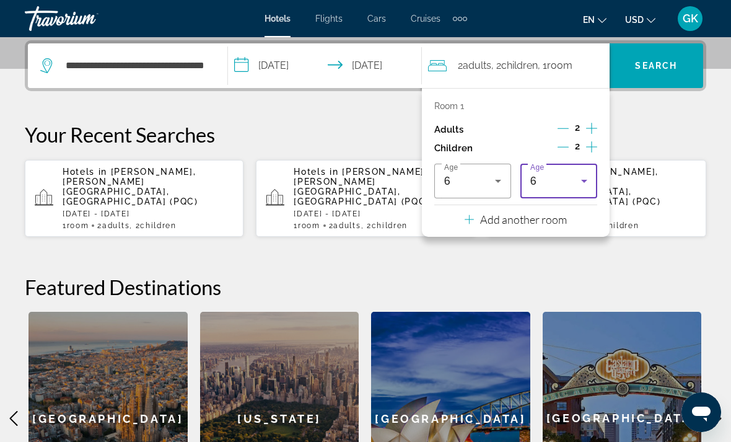
click at [566, 174] on div "6" at bounding box center [555, 180] width 51 height 15
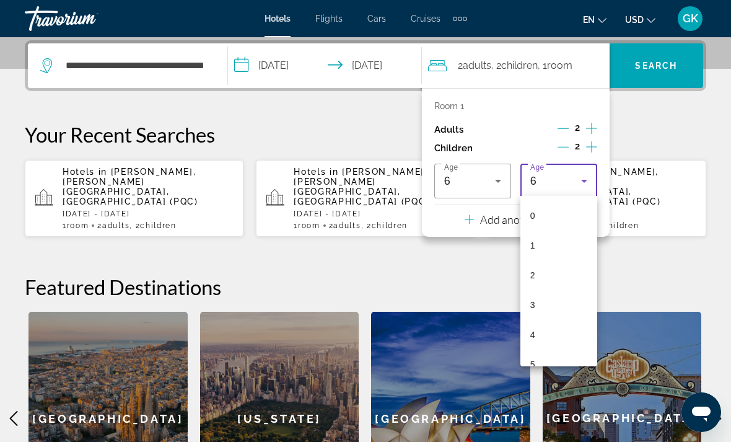
scroll to position [43, 0]
click at [538, 291] on mat-option "4" at bounding box center [558, 292] width 77 height 30
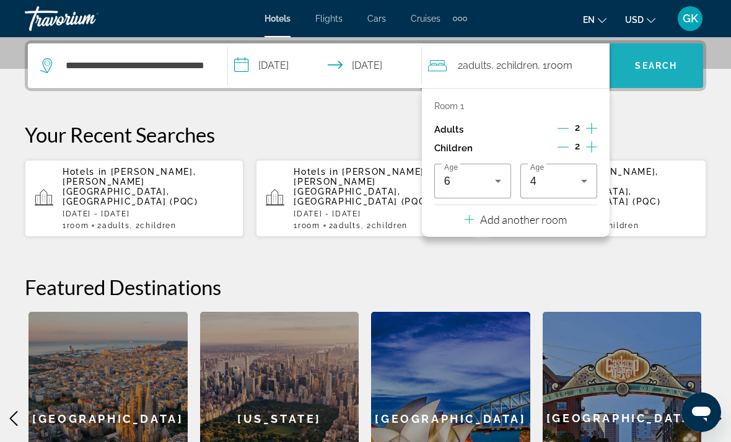
click at [660, 67] on span "Search" at bounding box center [656, 66] width 42 height 10
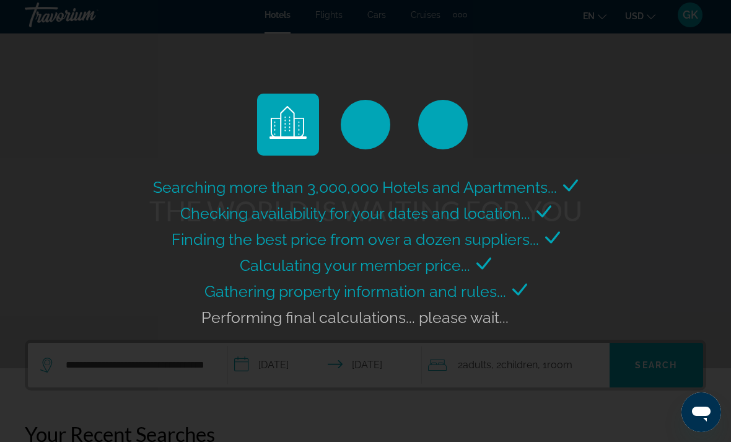
scroll to position [4, 0]
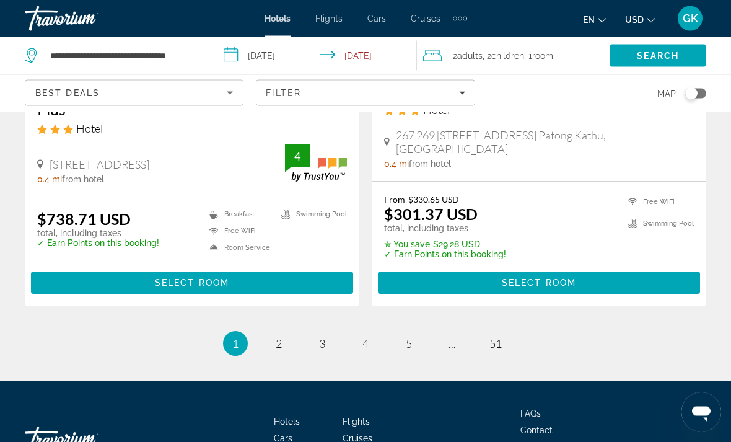
scroll to position [2558, 0]
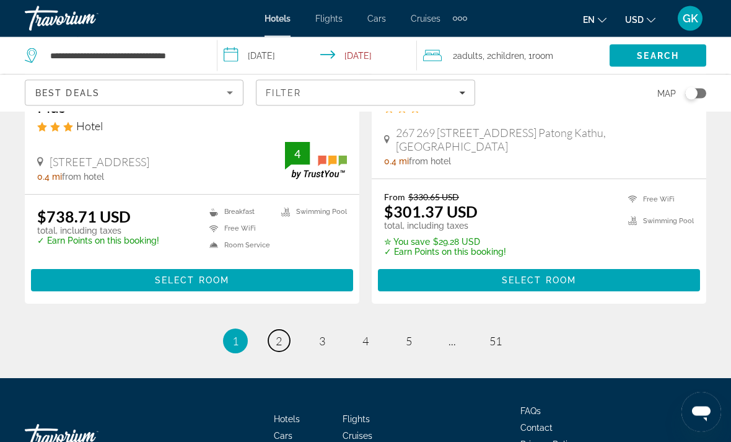
click at [276, 330] on link "page 2" at bounding box center [279, 341] width 22 height 22
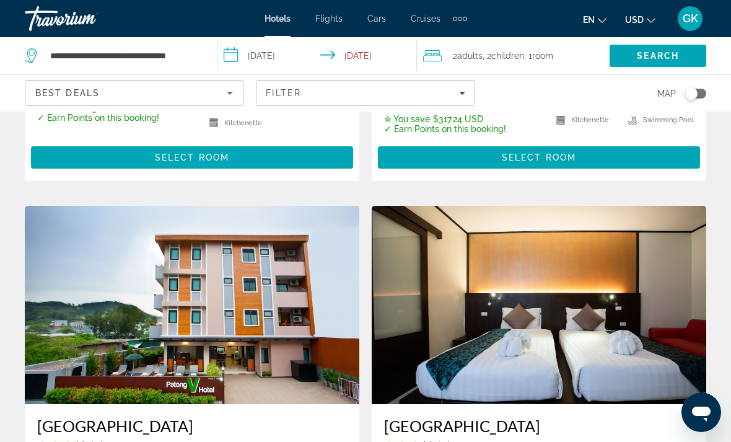
scroll to position [1325, 0]
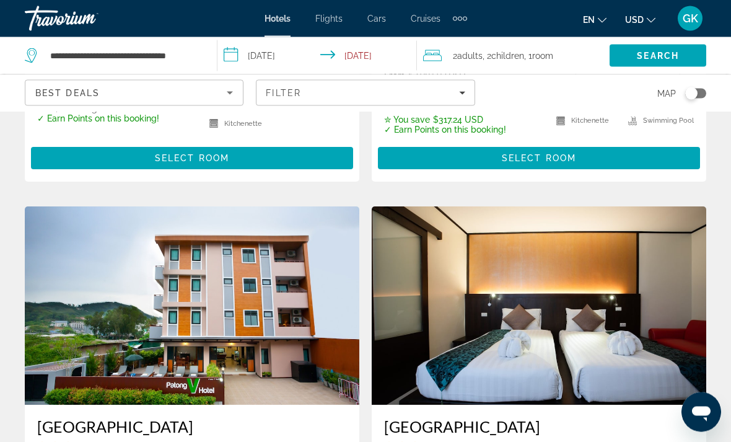
click at [228, 56] on input "**********" at bounding box center [319, 57] width 204 height 41
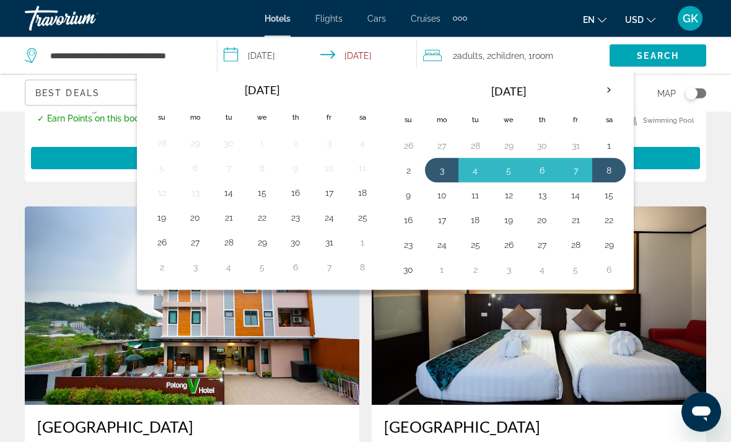
scroll to position [1326, 0]
click at [229, 50] on input "**********" at bounding box center [319, 57] width 204 height 41
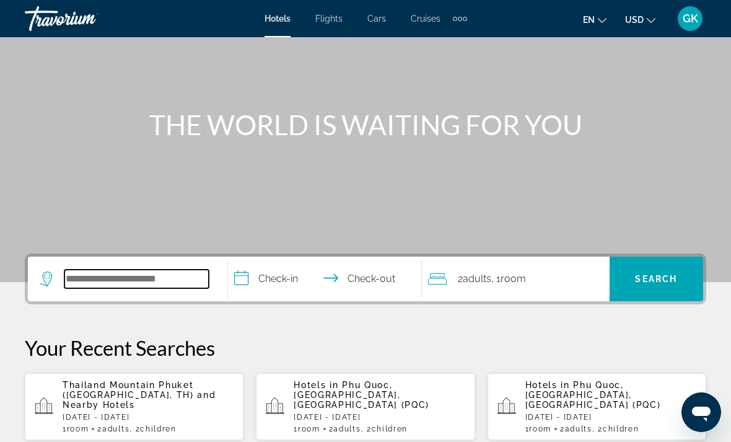
click at [165, 270] on input "Search hotel destination" at bounding box center [136, 279] width 144 height 19
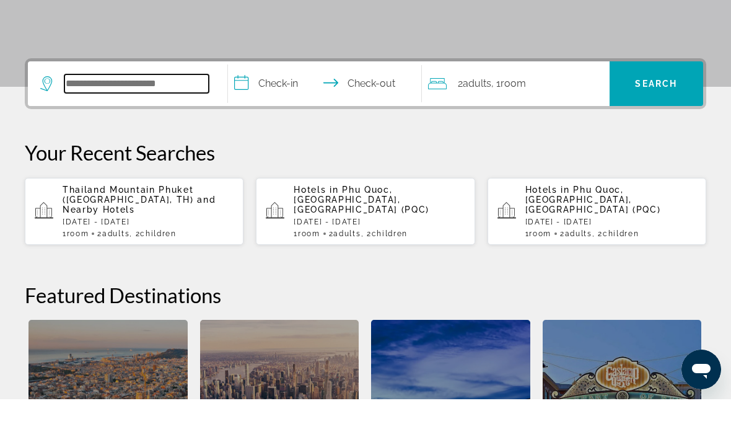
scroll to position [260, 0]
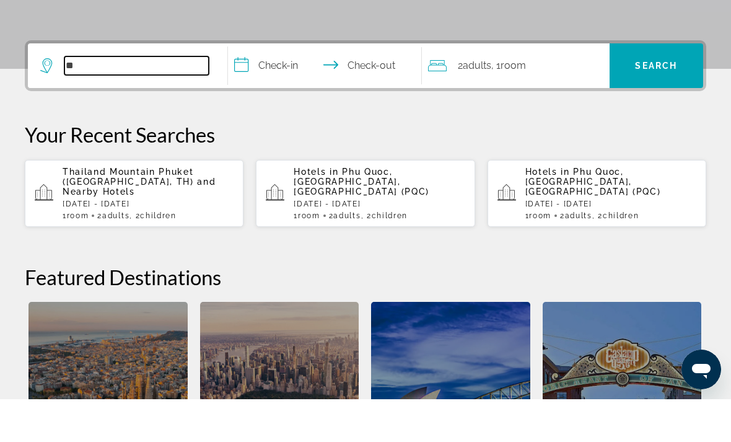
type input "*"
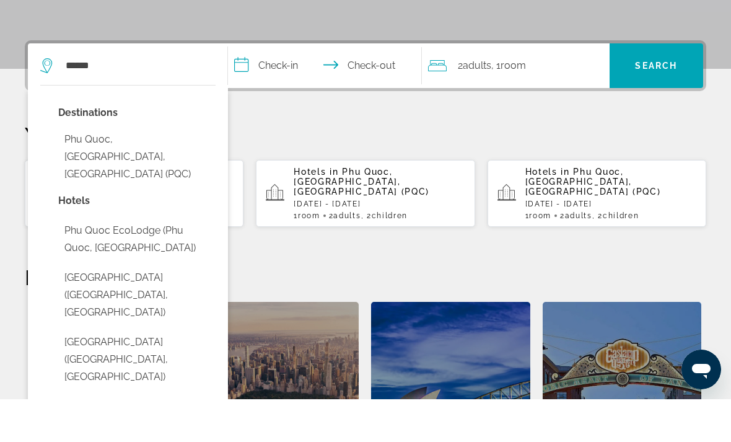
click at [157, 170] on button "Phu Quoc, [GEOGRAPHIC_DATA], [GEOGRAPHIC_DATA] (PQC)" at bounding box center [136, 199] width 157 height 58
type input "**********"
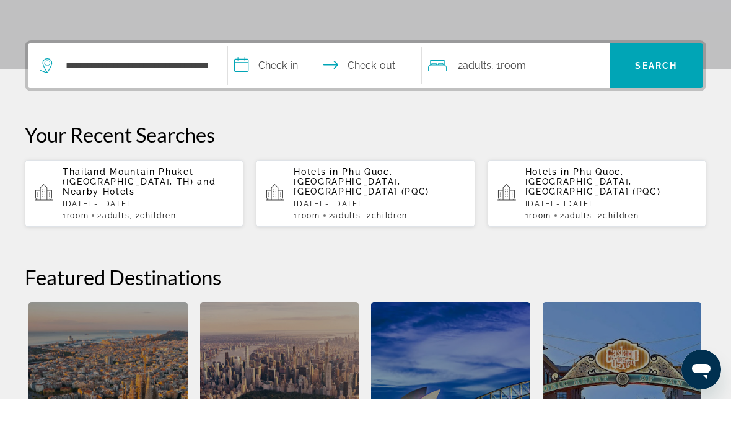
click at [234, 86] on input "**********" at bounding box center [327, 110] width 199 height 48
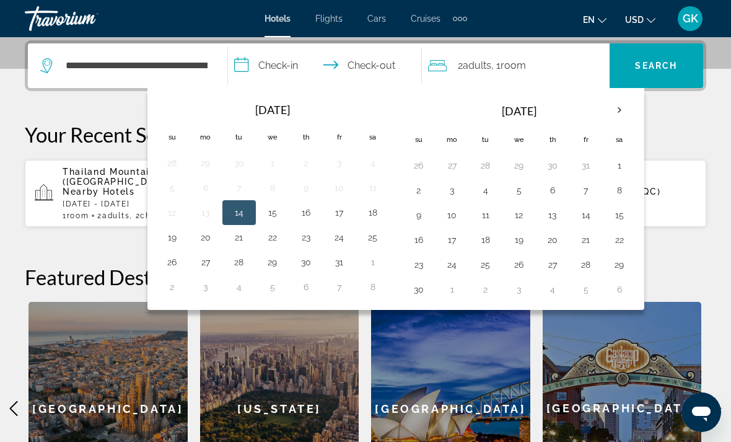
click at [624, 110] on th "Next month" at bounding box center [619, 110] width 33 height 27
click at [172, 217] on button "9" at bounding box center [172, 214] width 20 height 17
click at [337, 217] on button "14" at bounding box center [340, 214] width 20 height 17
type input "**********"
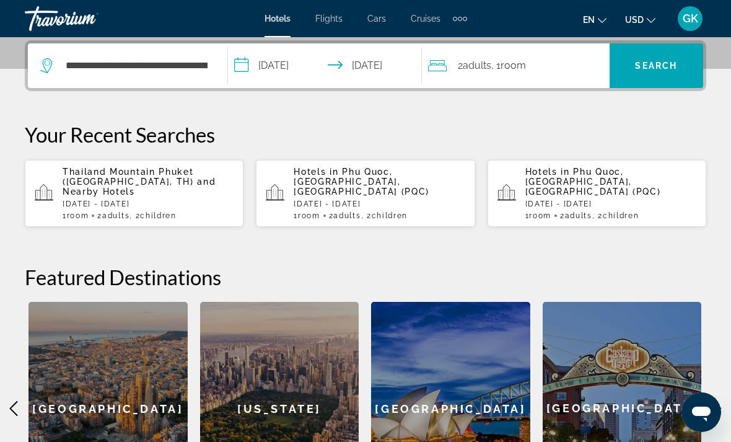
click at [526, 68] on span "Room" at bounding box center [513, 65] width 25 height 12
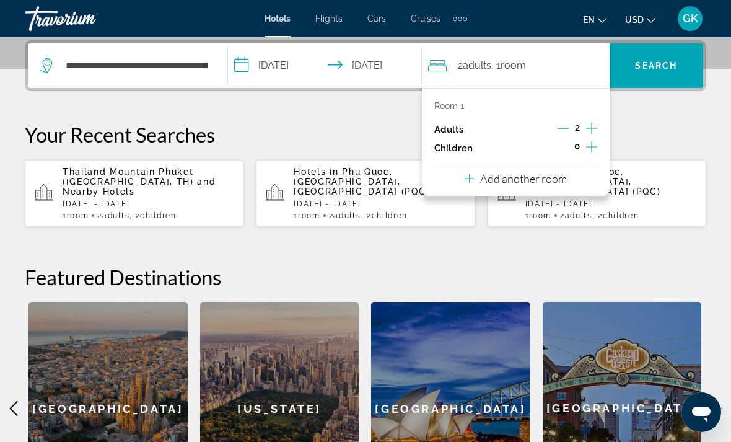
click at [597, 145] on button "Increment children" at bounding box center [591, 148] width 11 height 19
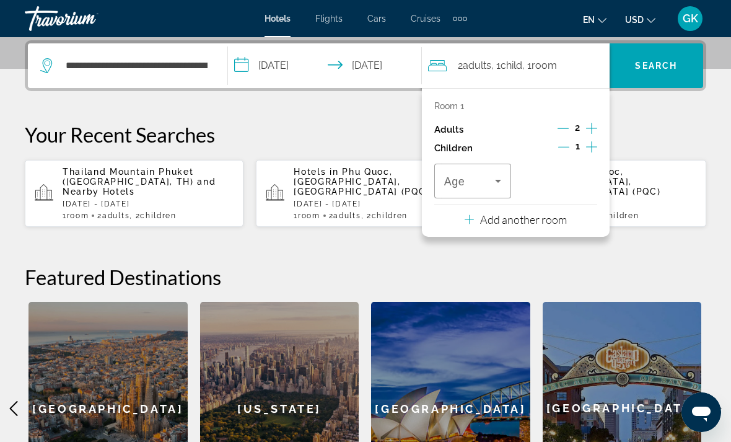
click at [597, 147] on button "Increment children" at bounding box center [591, 148] width 11 height 19
click at [481, 185] on span "Travelers: 2 adults, 2 children" at bounding box center [469, 180] width 51 height 15
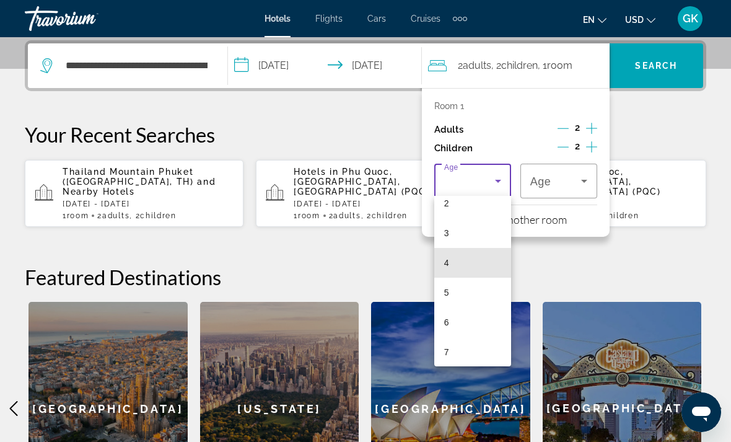
scroll to position [74, 0]
click at [482, 265] on mat-option "4" at bounding box center [472, 261] width 77 height 30
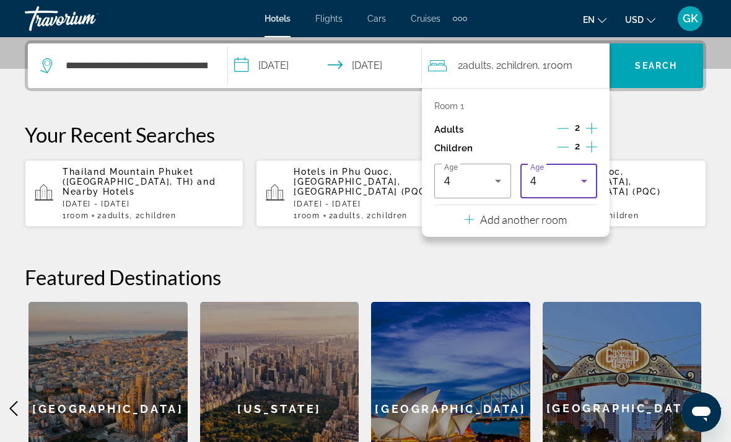
click at [571, 177] on div "4" at bounding box center [555, 180] width 51 height 15
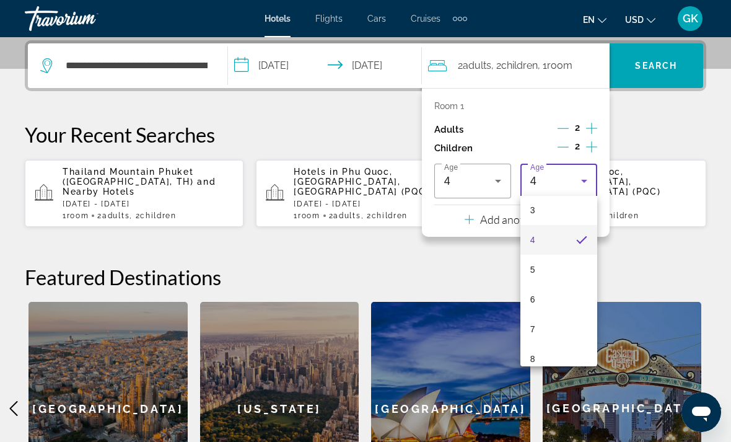
scroll to position [94, 0]
click at [543, 307] on mat-option "6" at bounding box center [558, 300] width 77 height 30
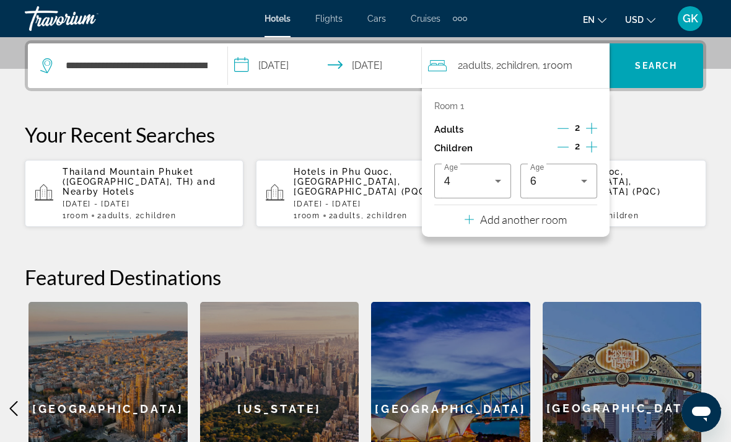
click at [663, 73] on span "Search" at bounding box center [657, 66] width 94 height 30
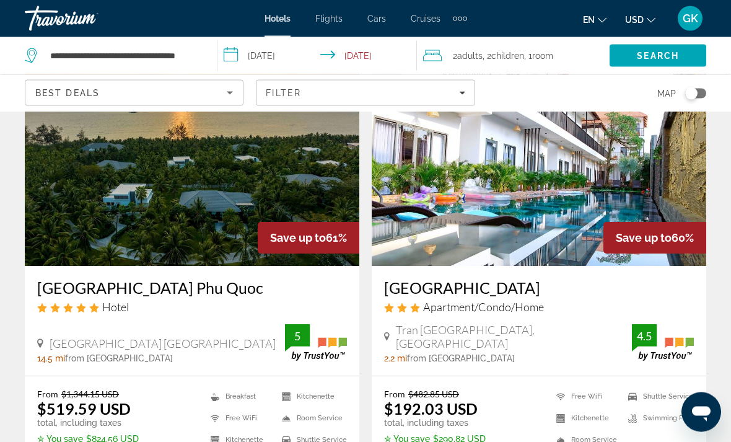
scroll to position [1022, 0]
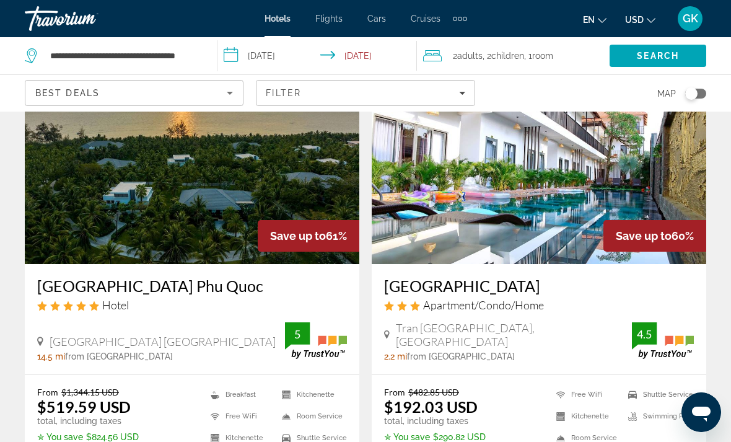
click at [293, 155] on img "Main content" at bounding box center [192, 165] width 335 height 198
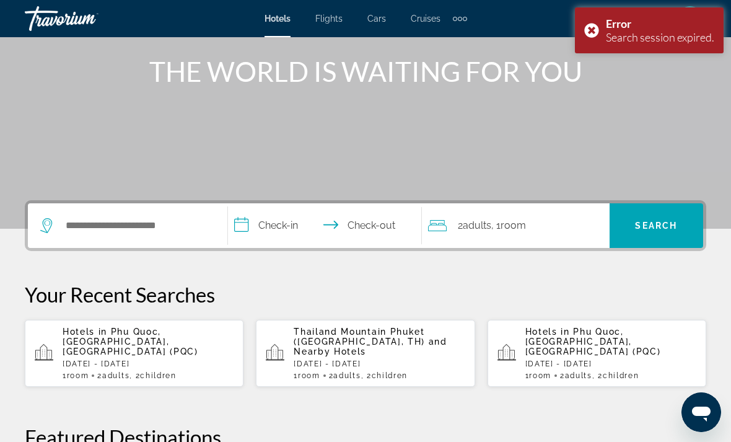
scroll to position [142, 0]
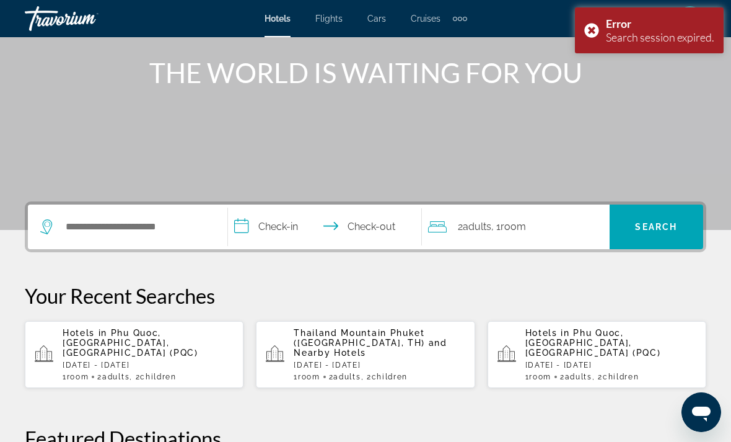
click at [173, 361] on p "[DATE] - [DATE]" at bounding box center [148, 365] width 171 height 9
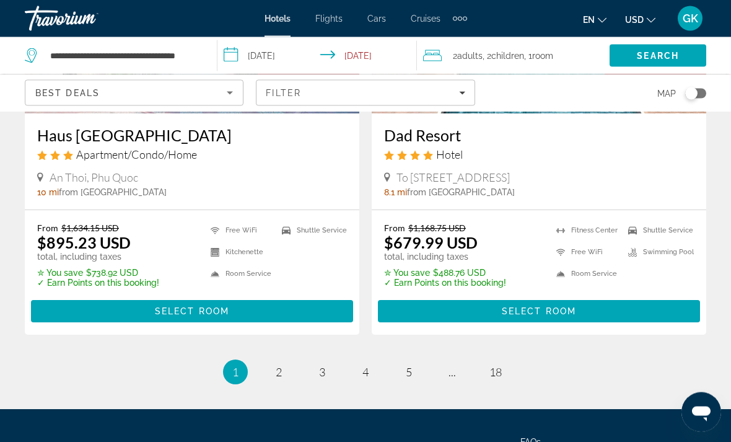
scroll to position [2567, 0]
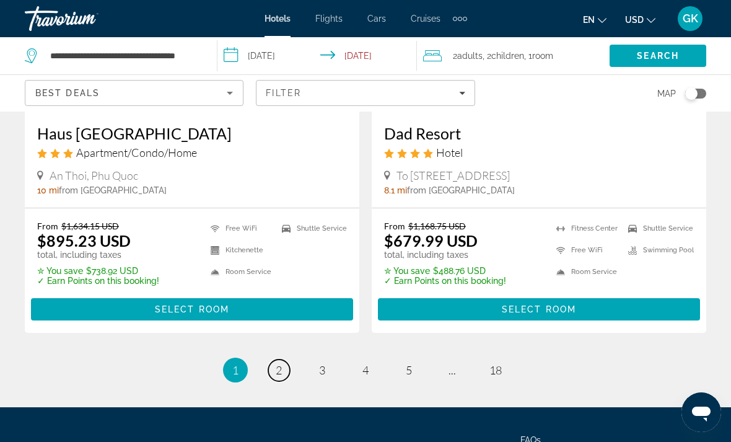
click at [284, 359] on link "page 2" at bounding box center [279, 370] width 22 height 22
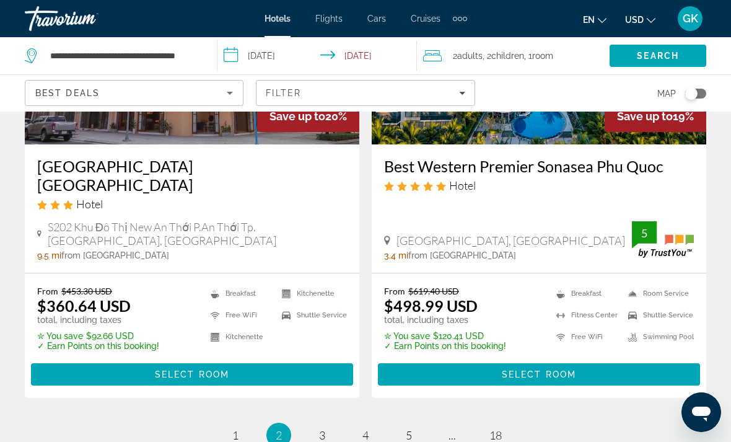
scroll to position [2624, 0]
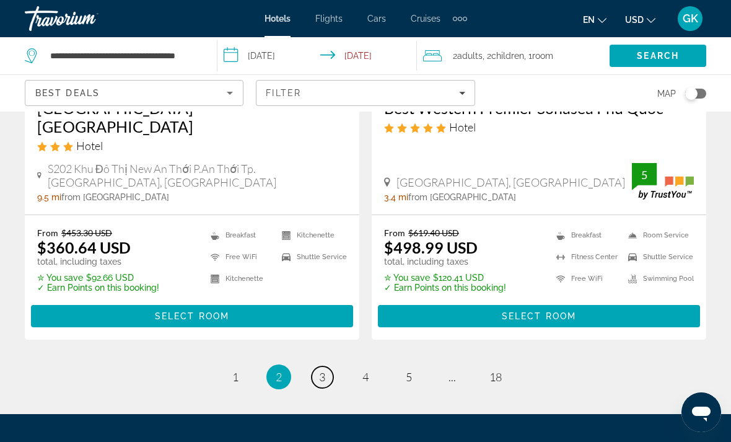
click at [325, 370] on span "3" at bounding box center [322, 377] width 6 height 14
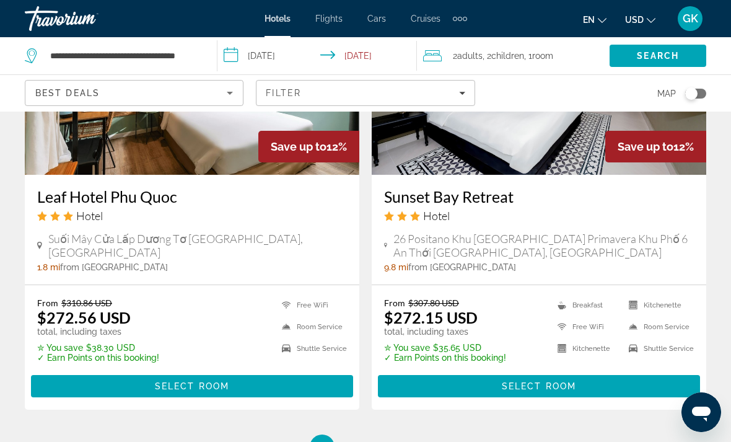
scroll to position [2598, 0]
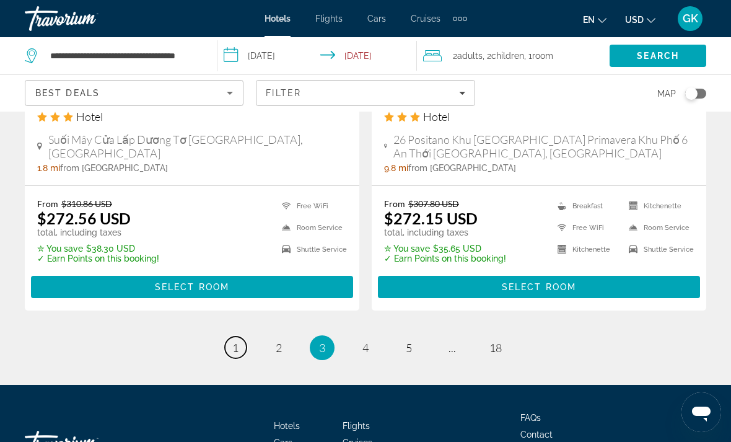
click at [231, 336] on link "page 1" at bounding box center [236, 347] width 22 height 22
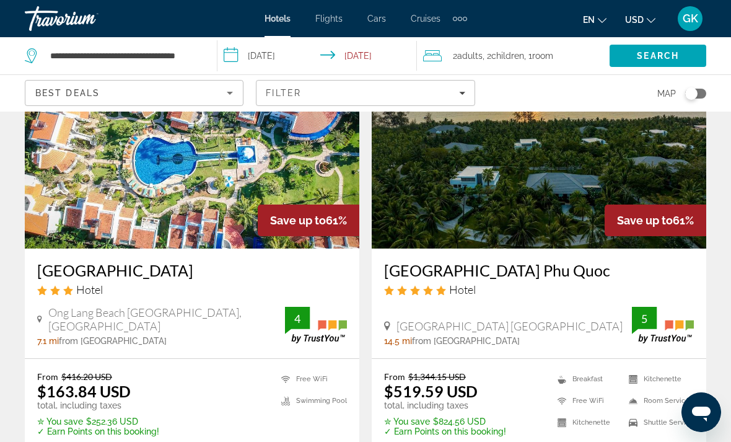
scroll to position [582, 0]
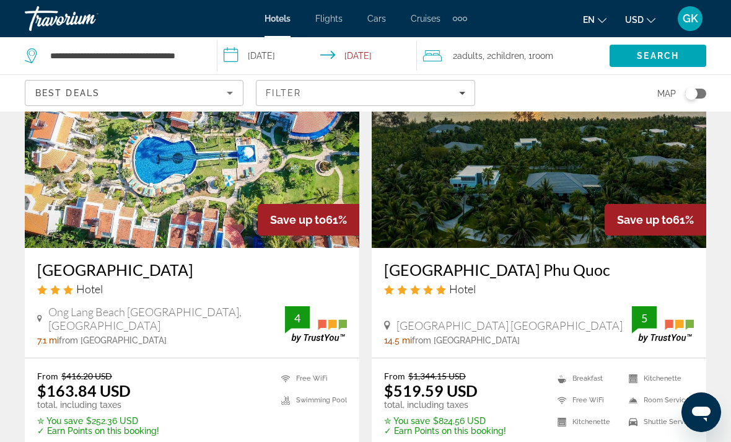
click at [519, 160] on img "Main content" at bounding box center [539, 149] width 335 height 198
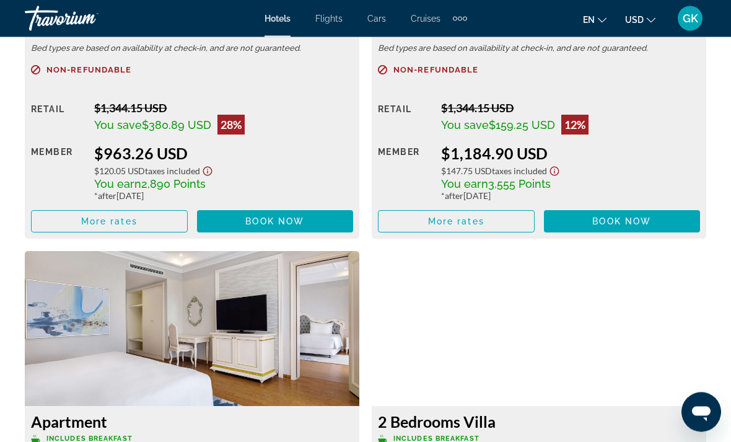
scroll to position [3339, 0]
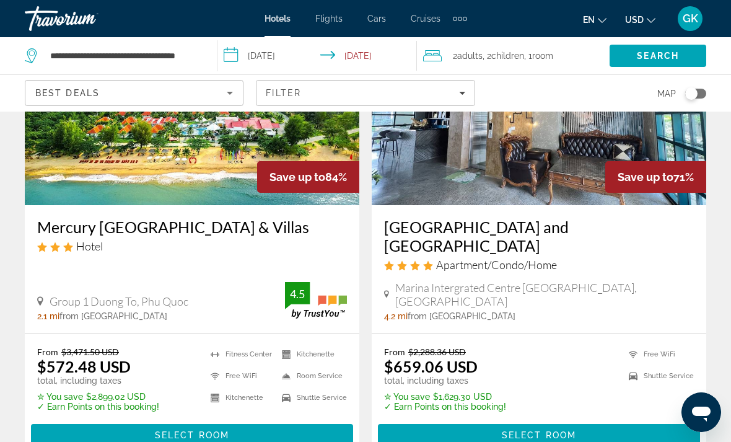
scroll to position [149, 0]
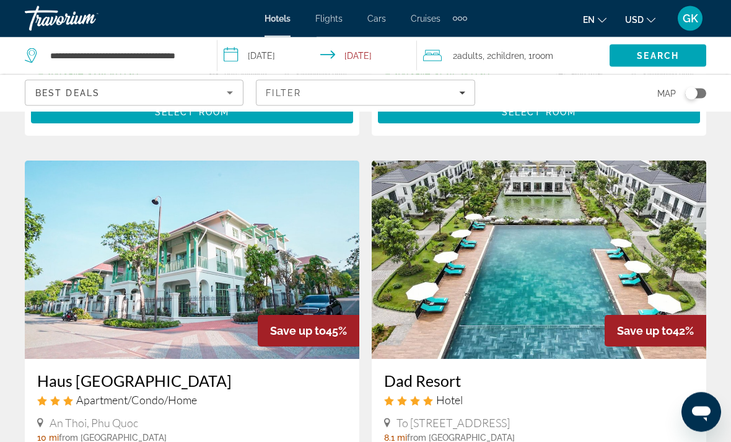
scroll to position [2326, 0]
